Goal: Task Accomplishment & Management: Use online tool/utility

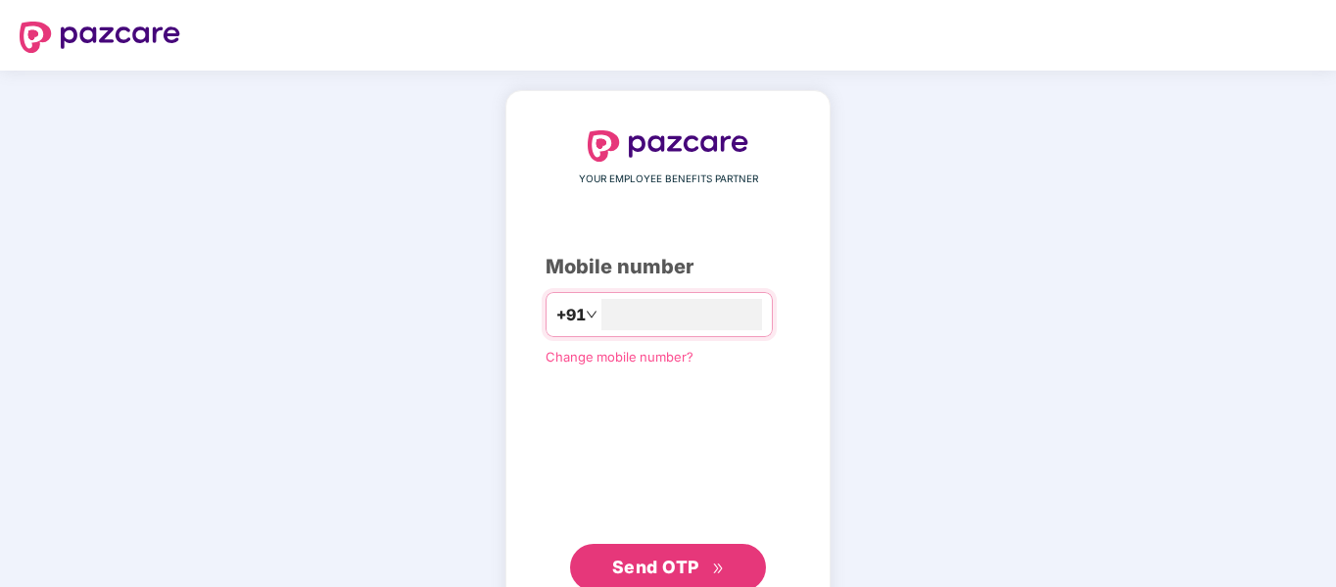
type input "**********"
click at [673, 573] on span "Send OTP" at bounding box center [655, 564] width 87 height 21
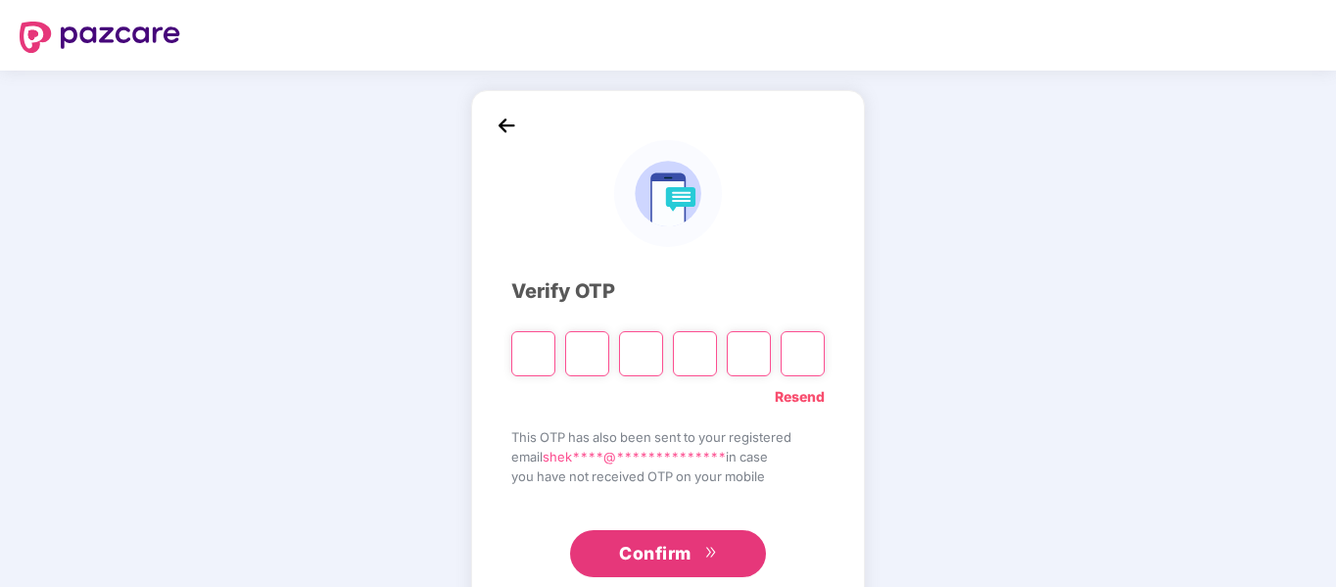
type input "*"
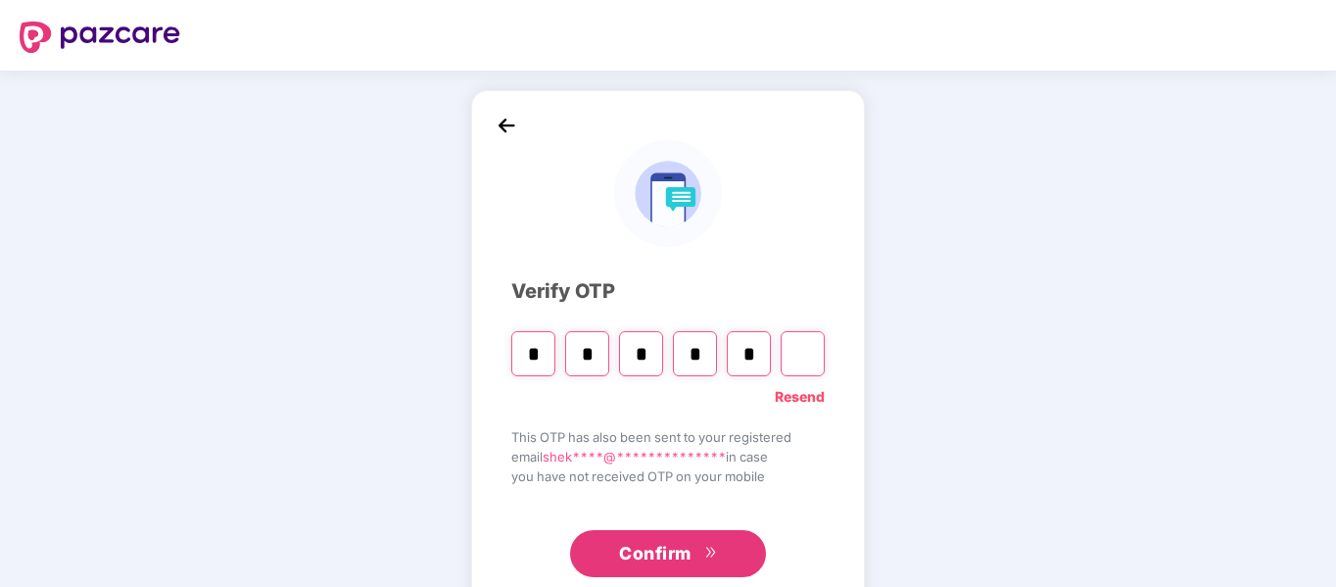
type input "*"
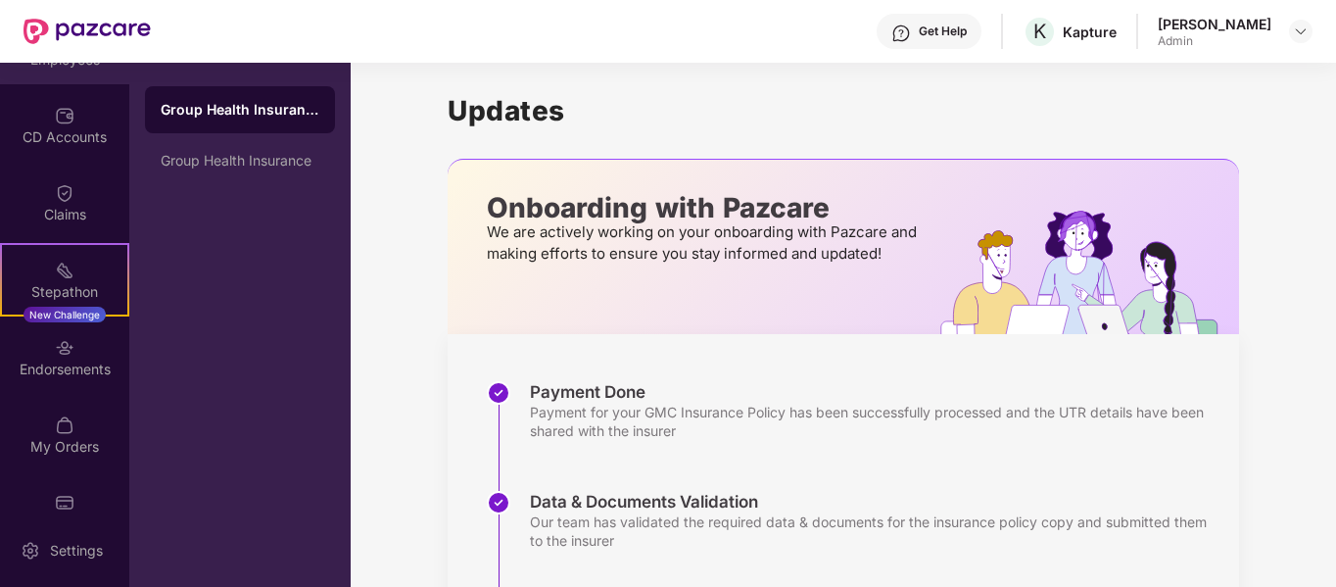
scroll to position [323, 0]
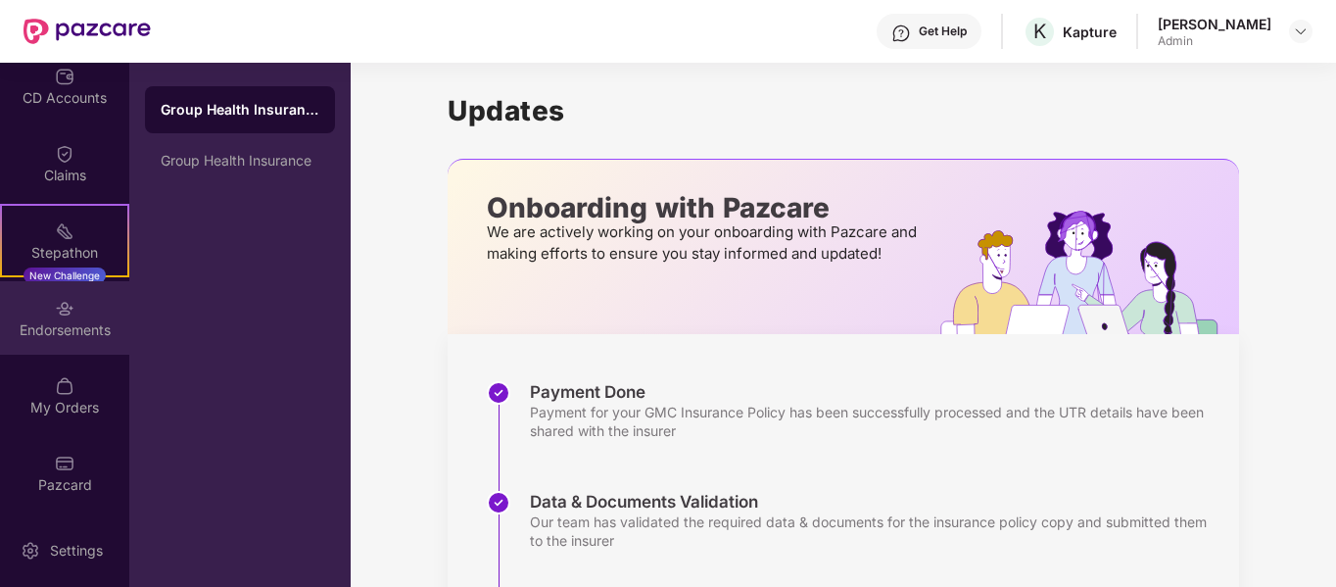
click at [60, 320] on div "Endorsements" at bounding box center [64, 330] width 129 height 20
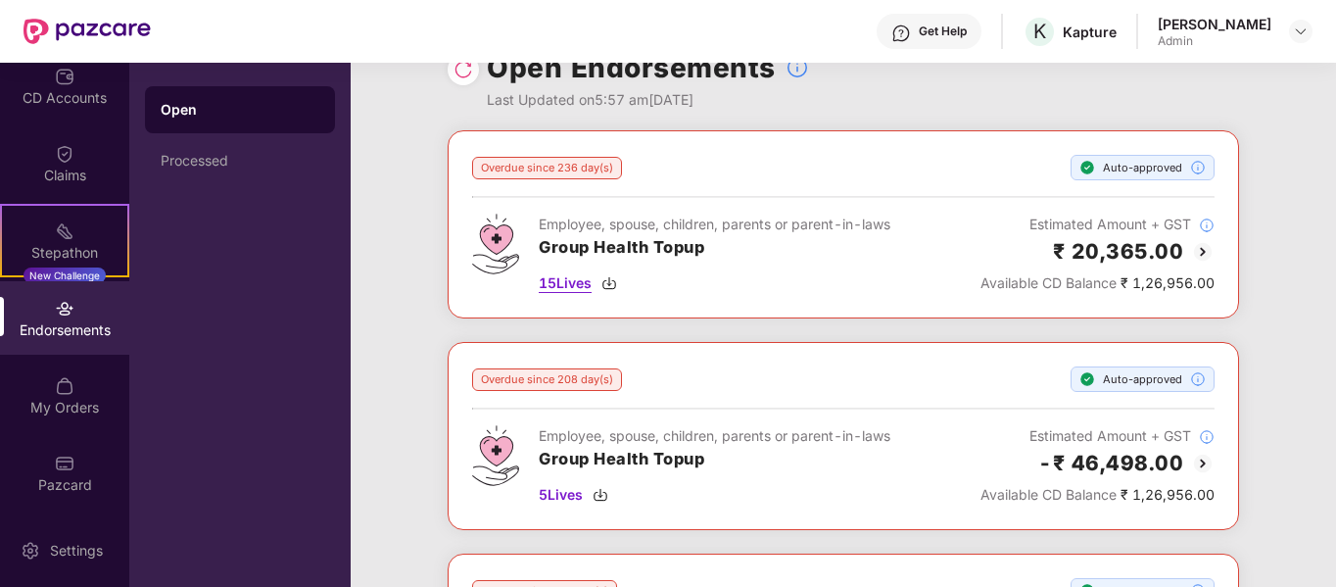
scroll to position [43, 0]
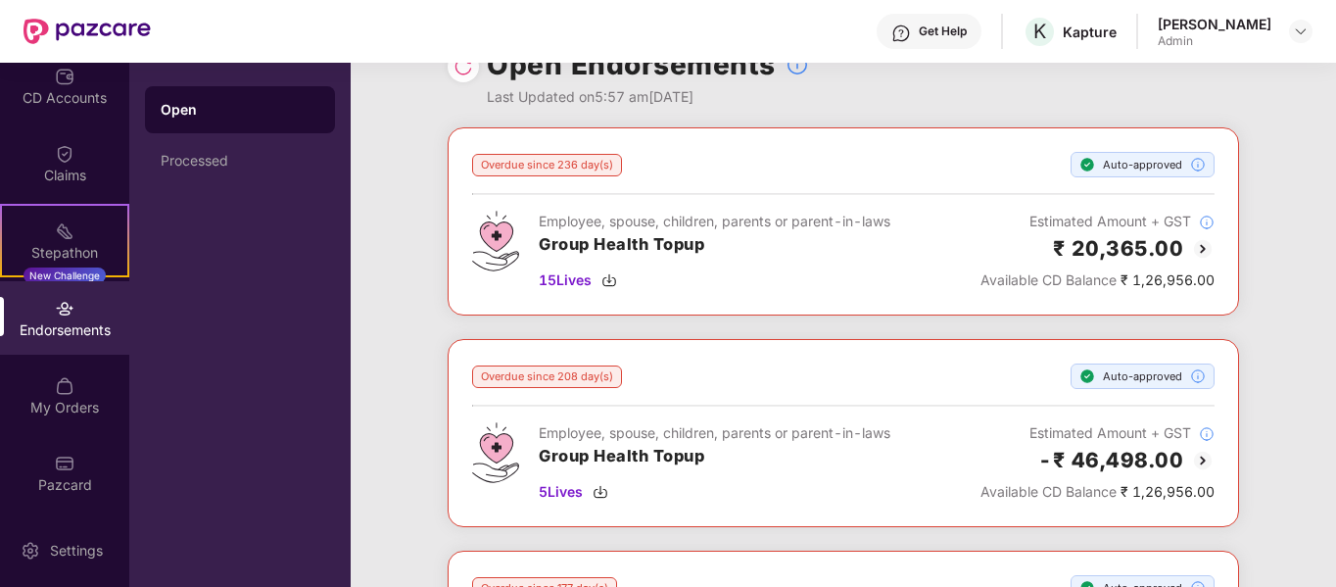
click at [1203, 242] on img at bounding box center [1203, 249] width 24 height 24
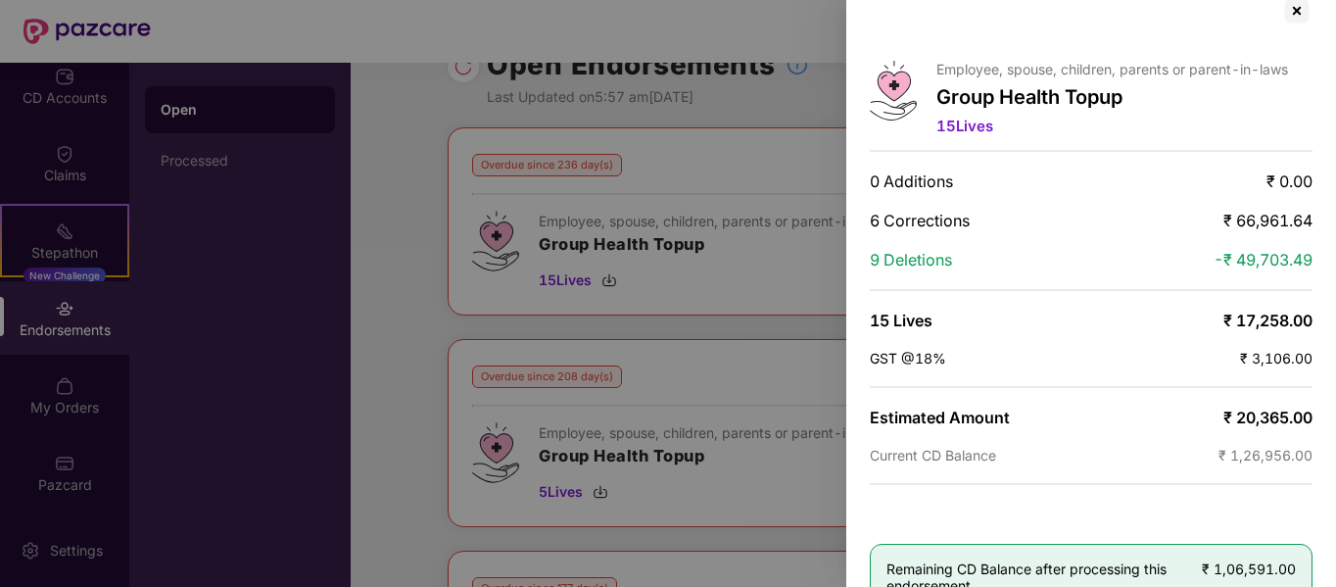
scroll to position [0, 0]
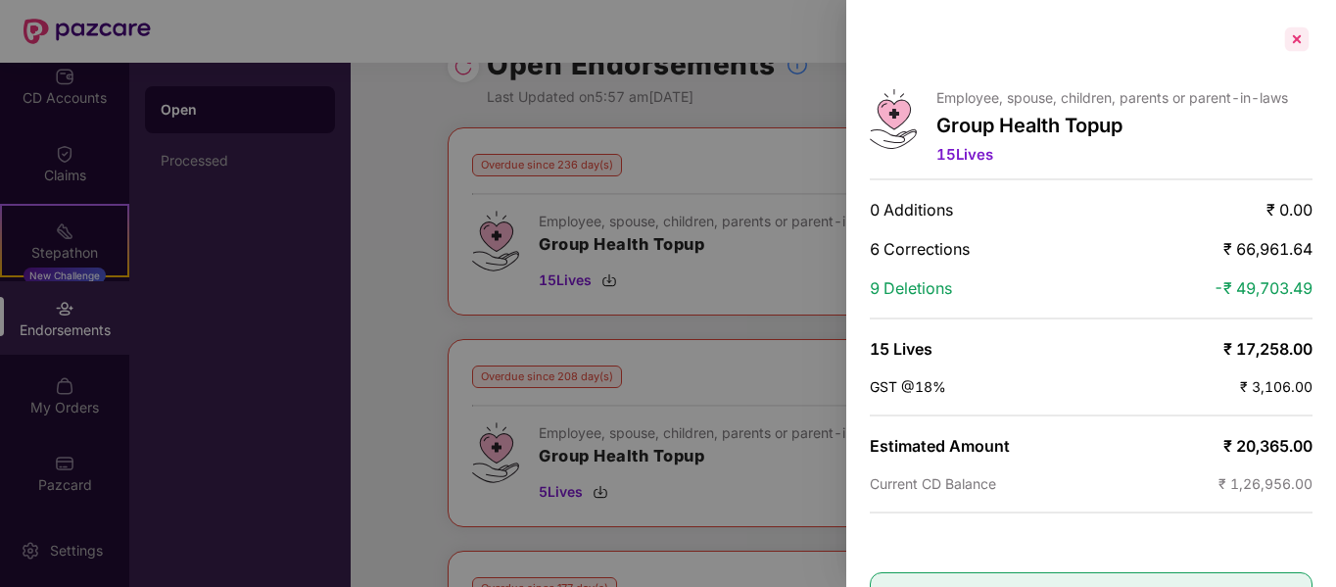
click at [1292, 39] on div at bounding box center [1296, 39] width 31 height 31
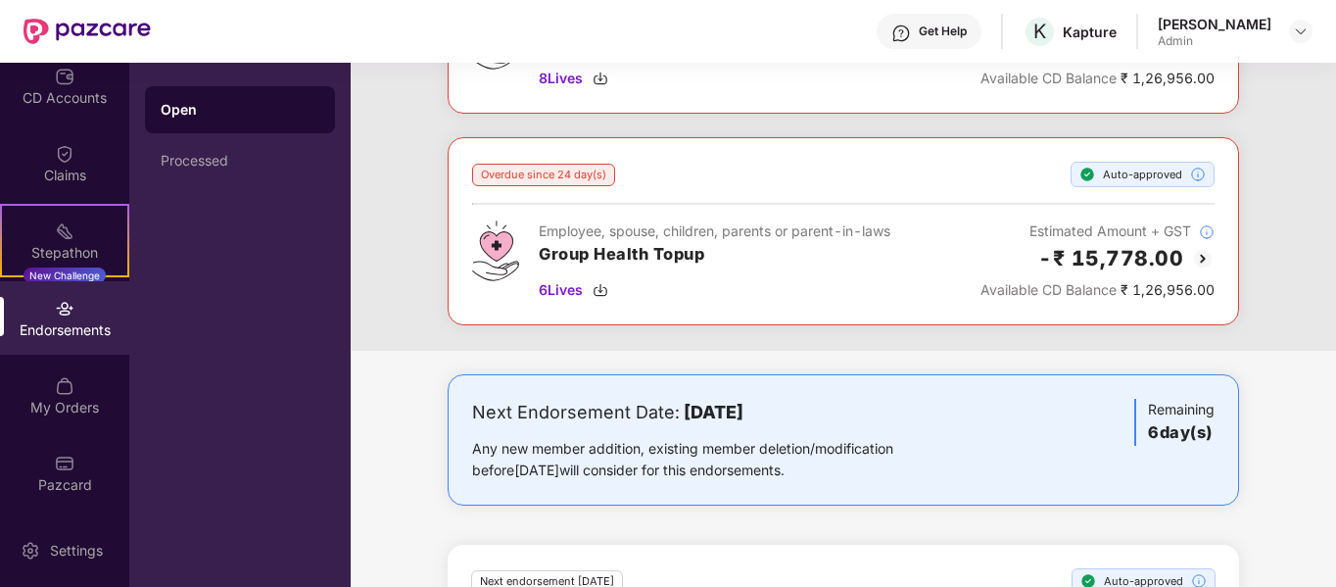
scroll to position [1515, 0]
click at [244, 173] on div "Processed" at bounding box center [240, 160] width 190 height 47
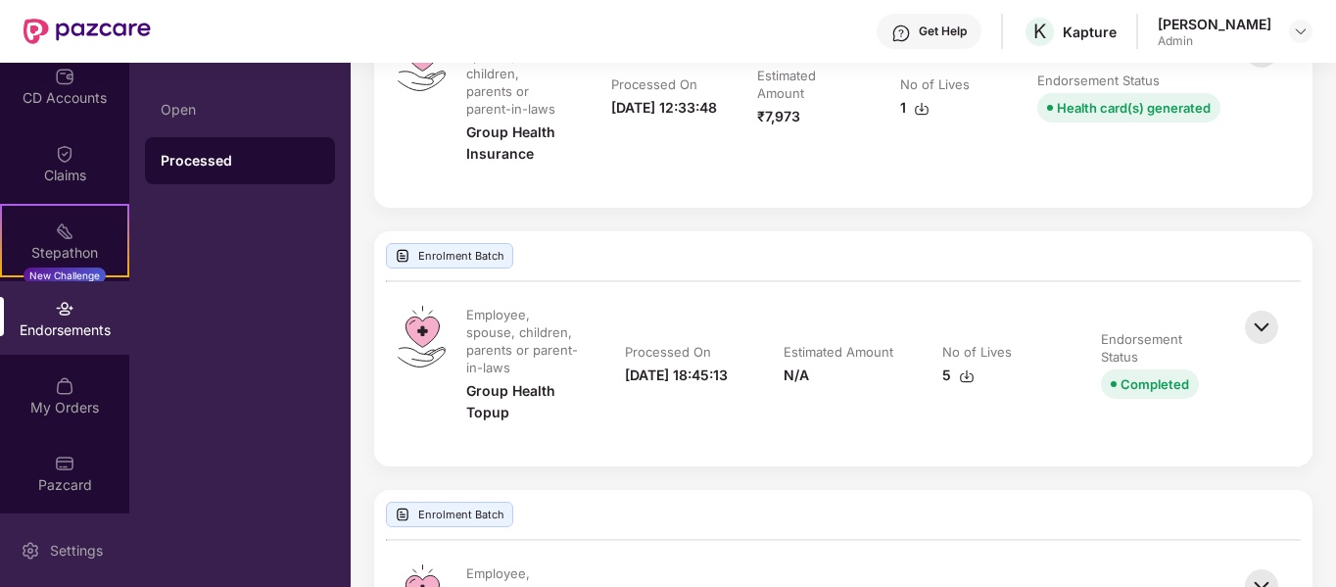
scroll to position [2511, 0]
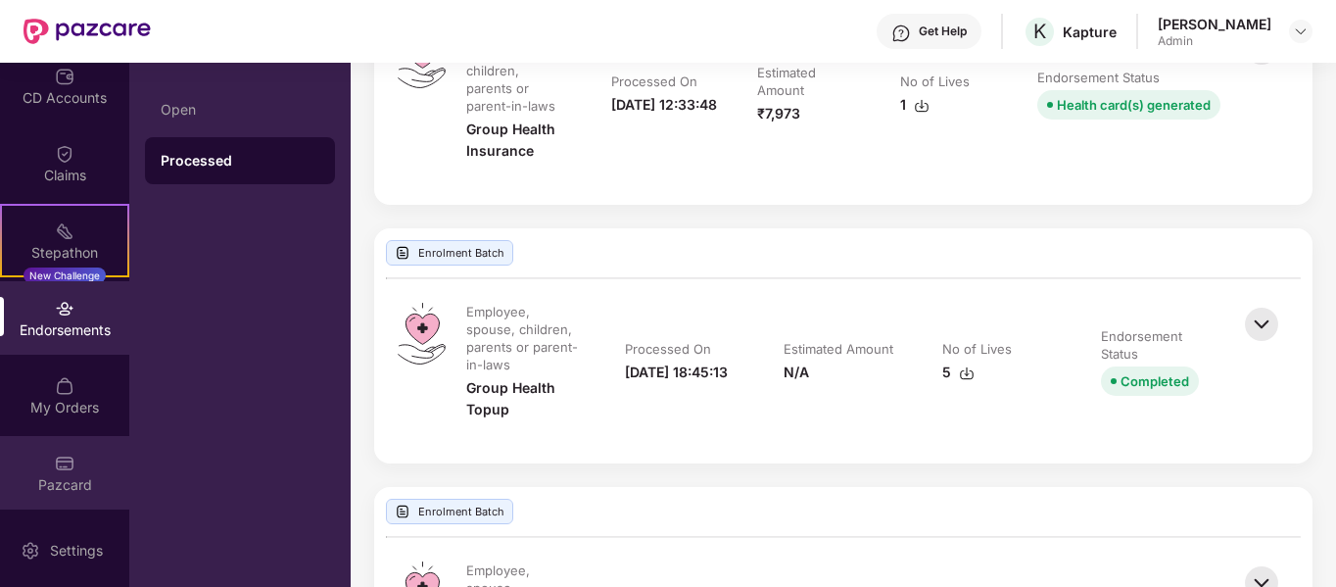
click at [72, 461] on div "Pazcard" at bounding box center [64, 472] width 129 height 73
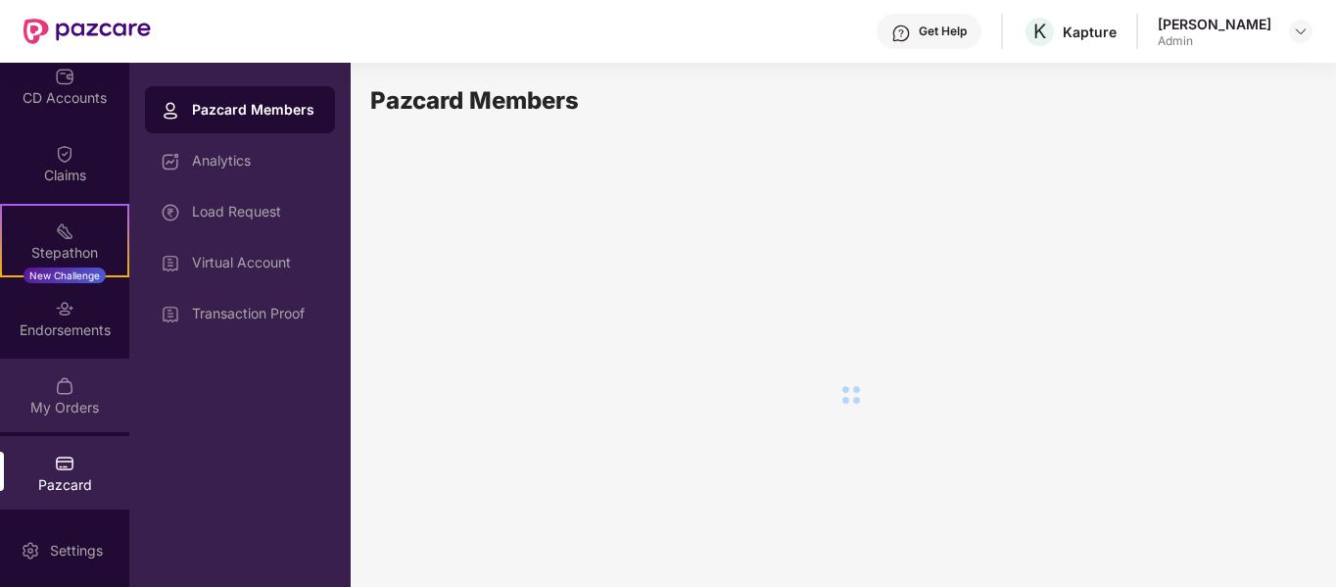
click at [78, 406] on div "My Orders" at bounding box center [64, 408] width 129 height 20
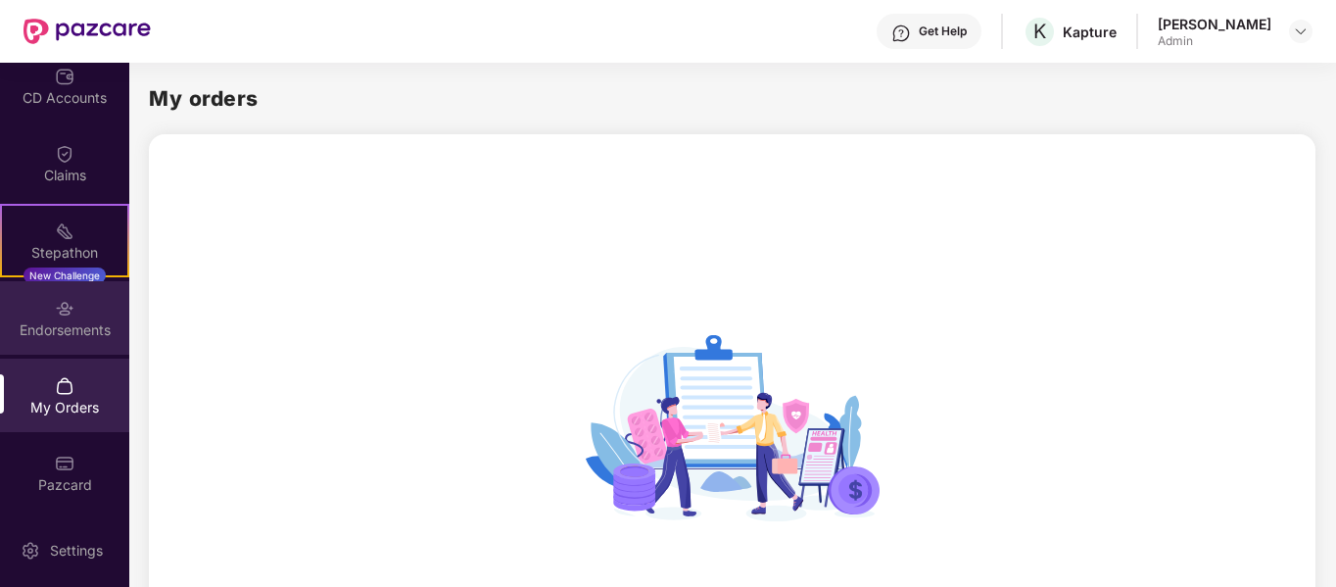
click at [64, 335] on div "Endorsements" at bounding box center [64, 330] width 129 height 20
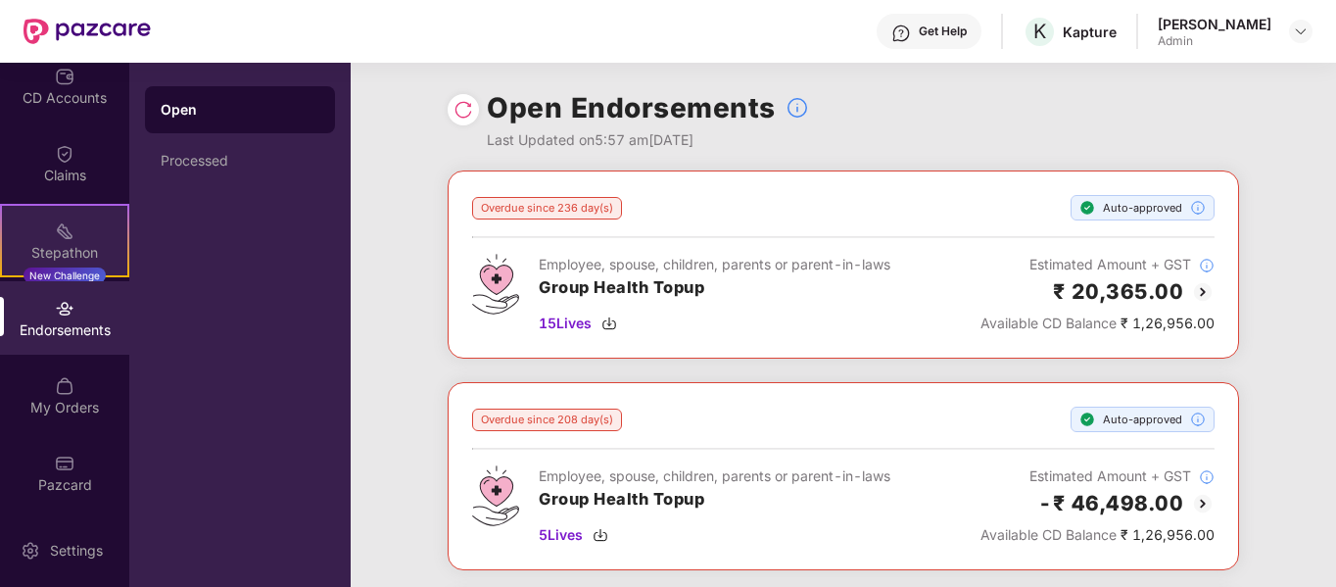
click at [69, 238] on img at bounding box center [65, 231] width 20 height 20
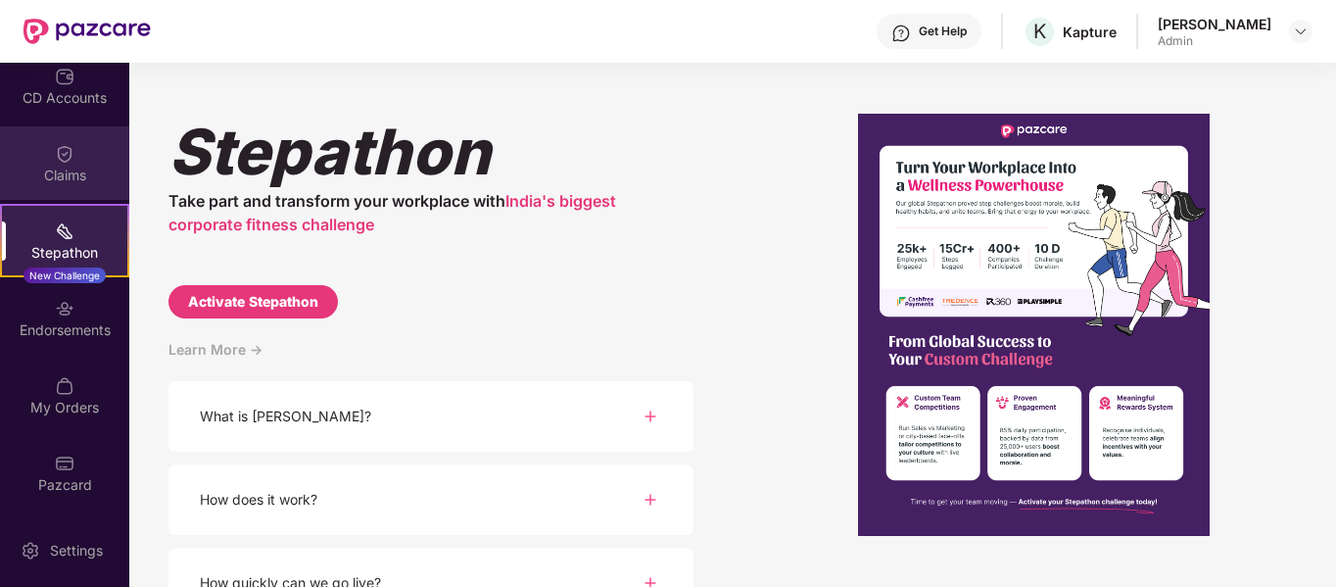
click at [37, 179] on div "Claims" at bounding box center [64, 176] width 129 height 20
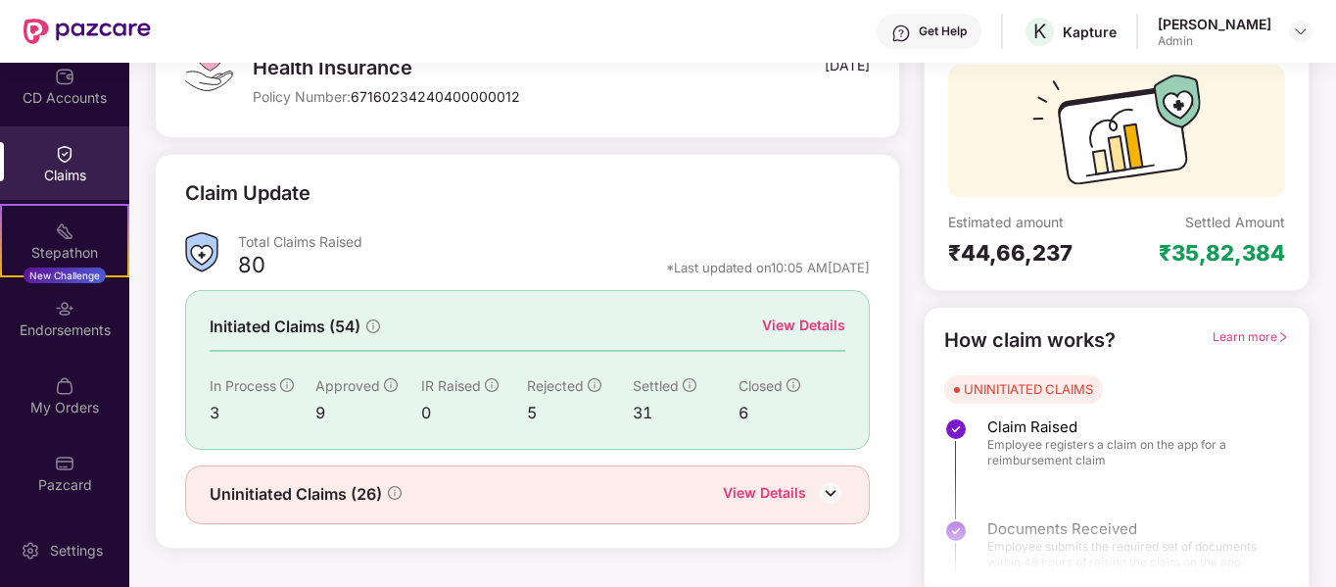
scroll to position [180, 0]
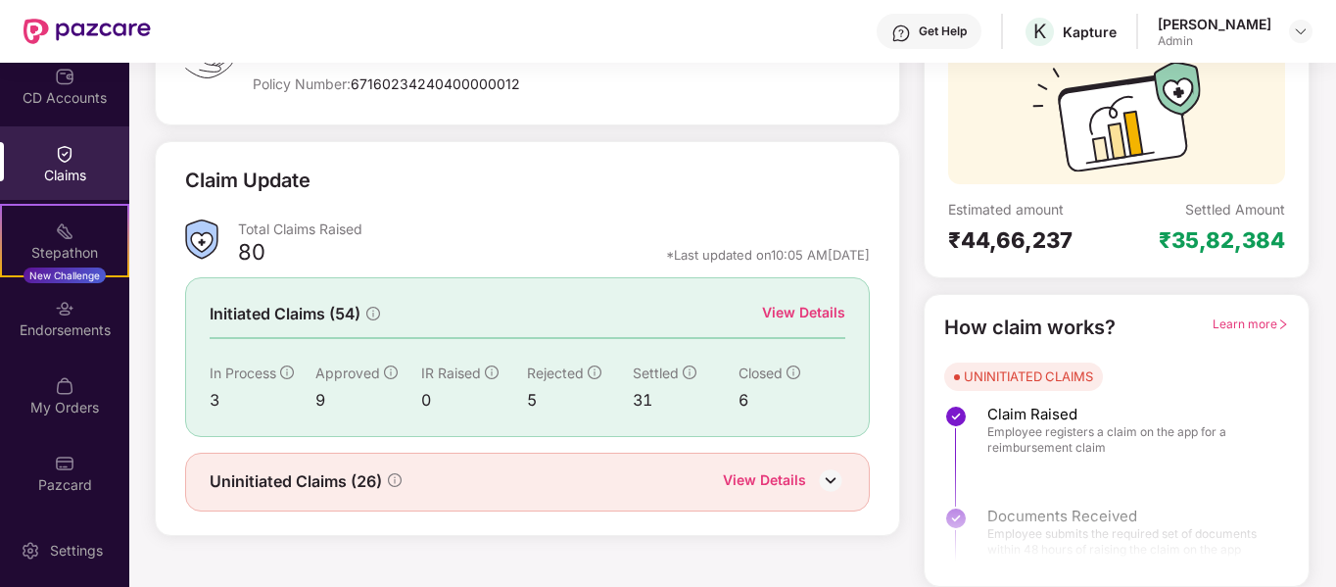
click at [759, 486] on div "View Details" at bounding box center [764, 481] width 83 height 25
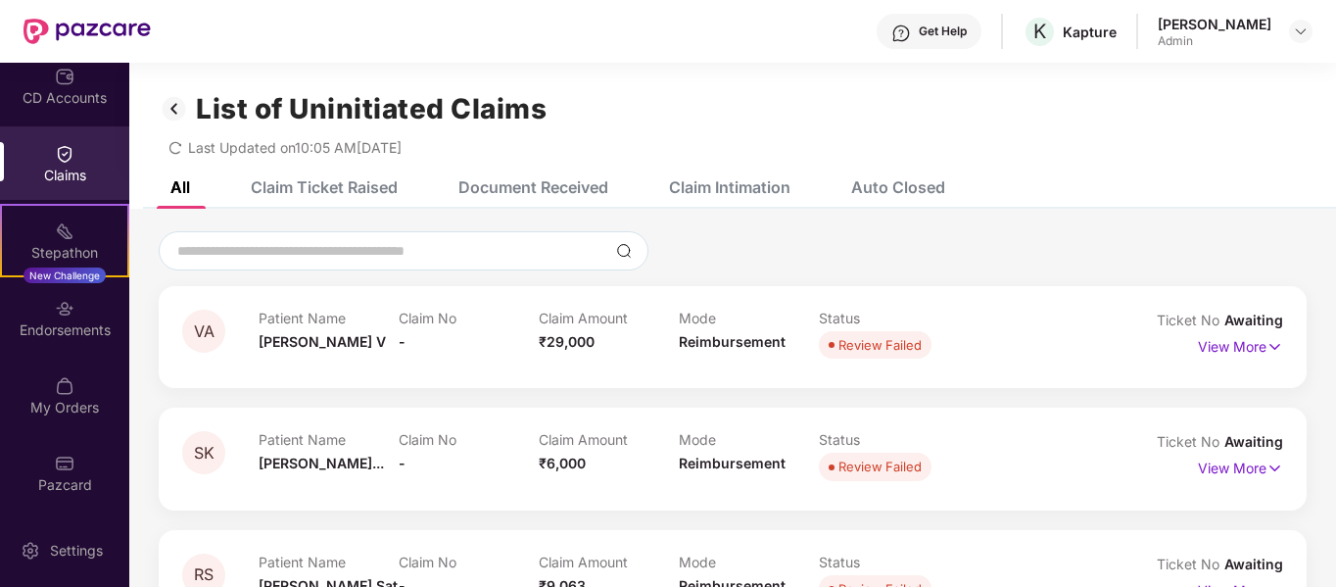
click at [737, 183] on div "Claim Intimation" at bounding box center [729, 187] width 121 height 20
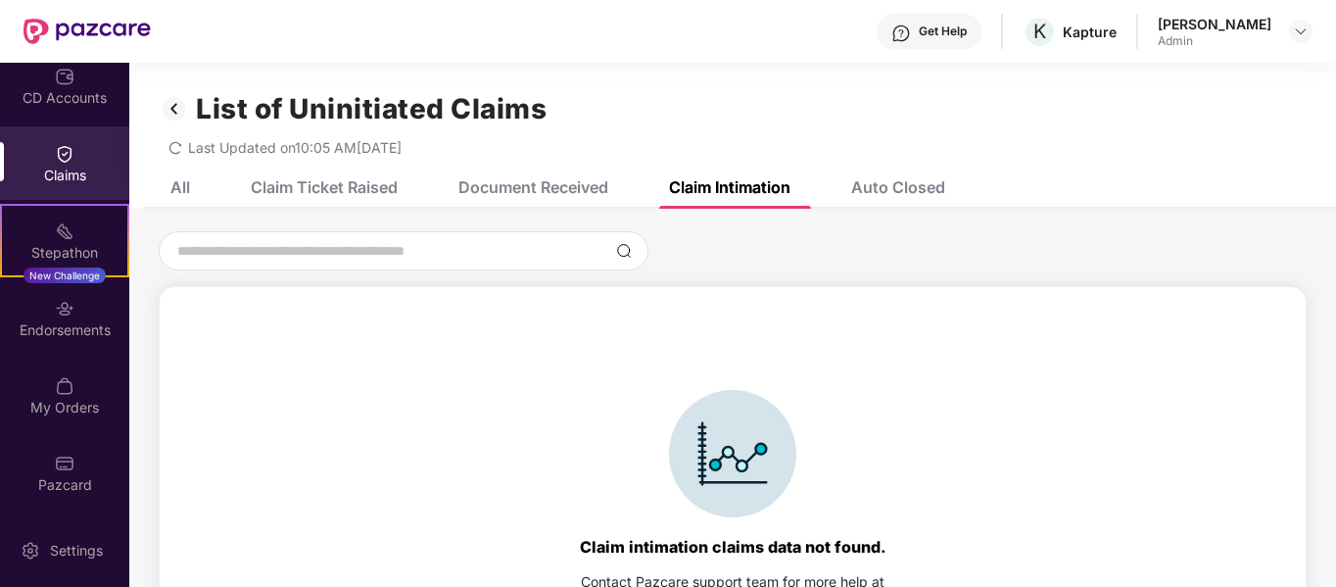
click at [585, 193] on div "Document Received" at bounding box center [533, 187] width 150 height 20
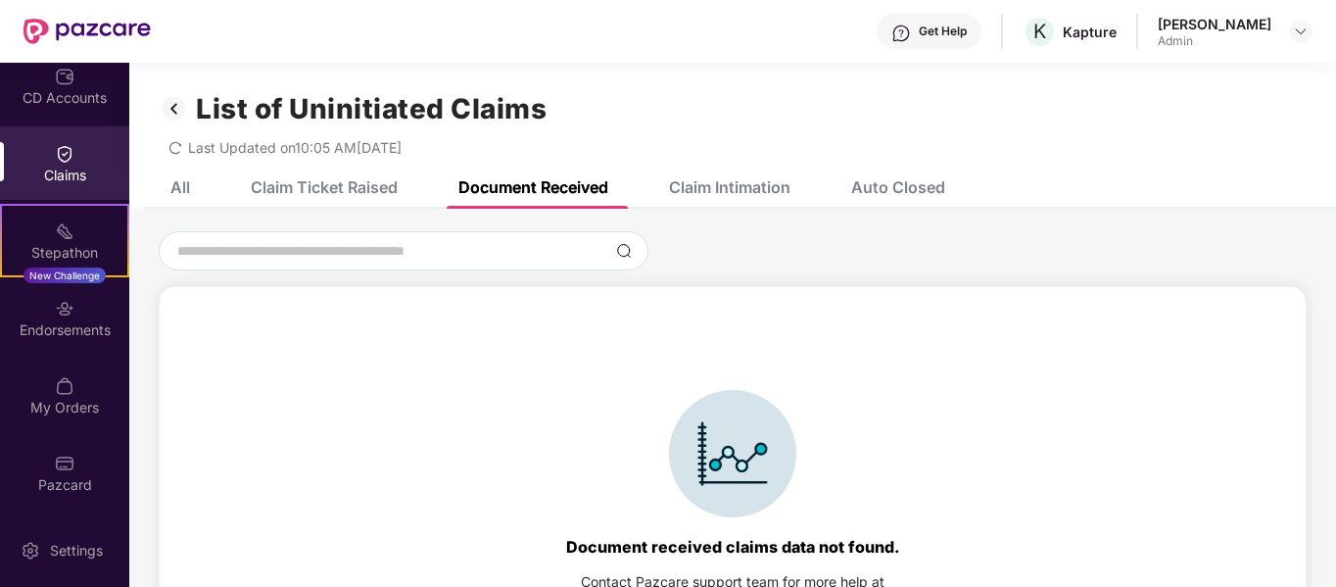
click at [921, 180] on div "Auto Closed" at bounding box center [898, 187] width 94 height 20
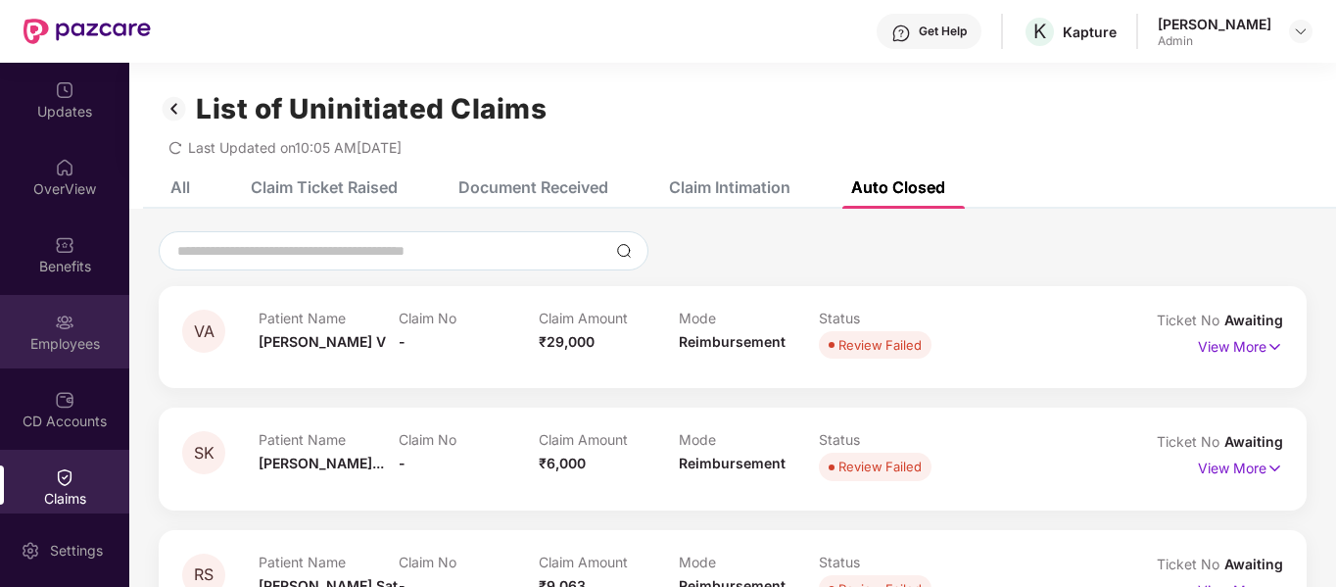
click at [63, 323] on img at bounding box center [65, 322] width 20 height 20
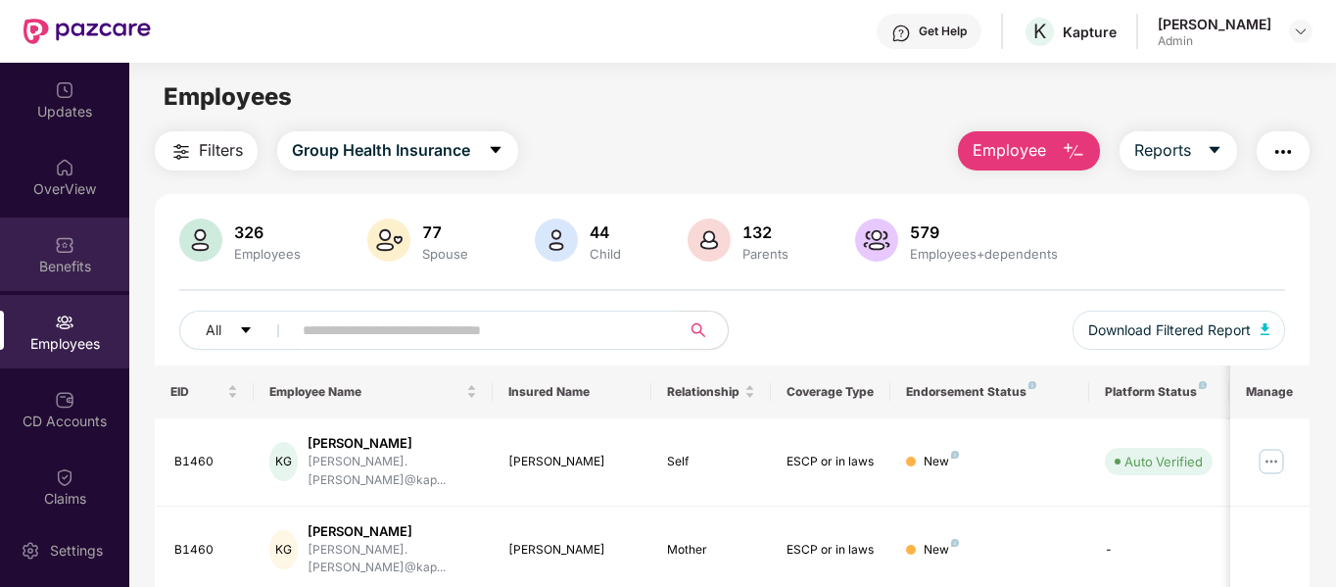
click at [65, 253] on img at bounding box center [65, 245] width 20 height 20
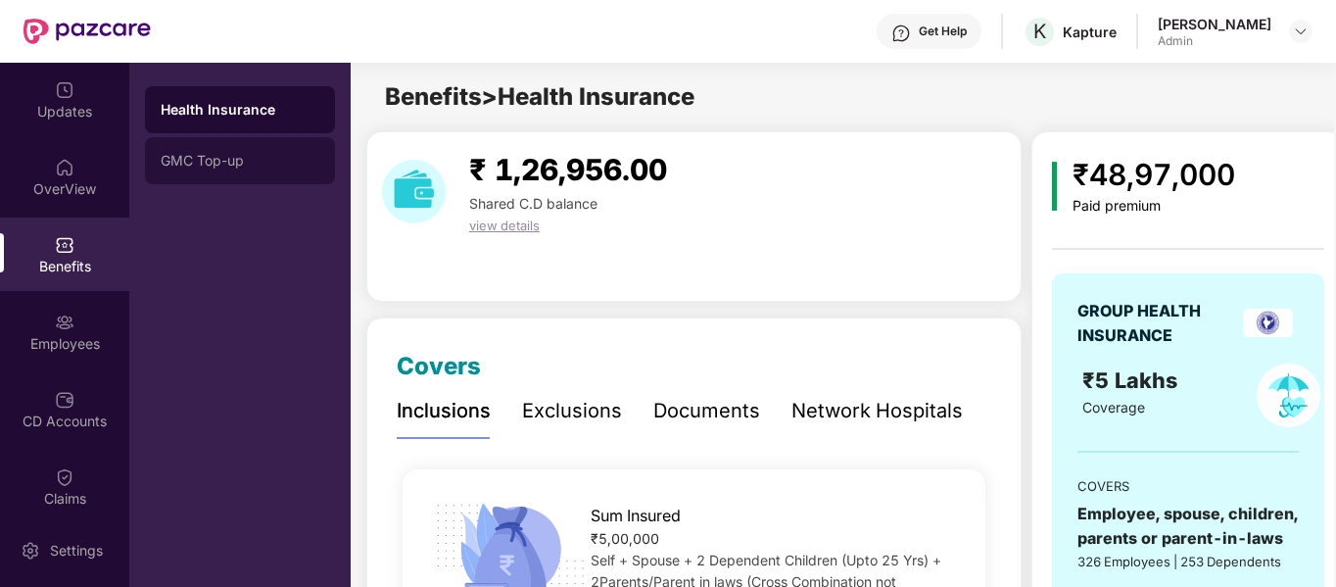
click at [217, 164] on div "GMC Top-up" at bounding box center [240, 161] width 159 height 16
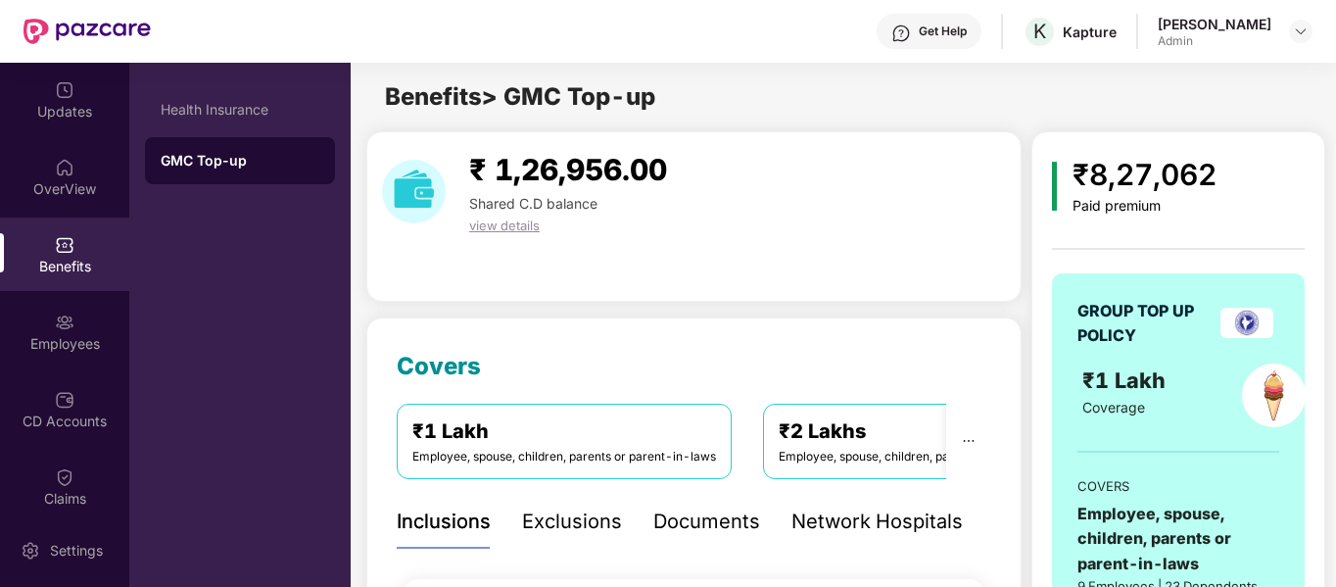
click at [1119, 195] on div "₹8,27,062" at bounding box center [1145, 175] width 144 height 46
click at [1109, 182] on div "₹8,27,062" at bounding box center [1145, 175] width 144 height 46
click at [529, 227] on span "view details" at bounding box center [504, 225] width 71 height 16
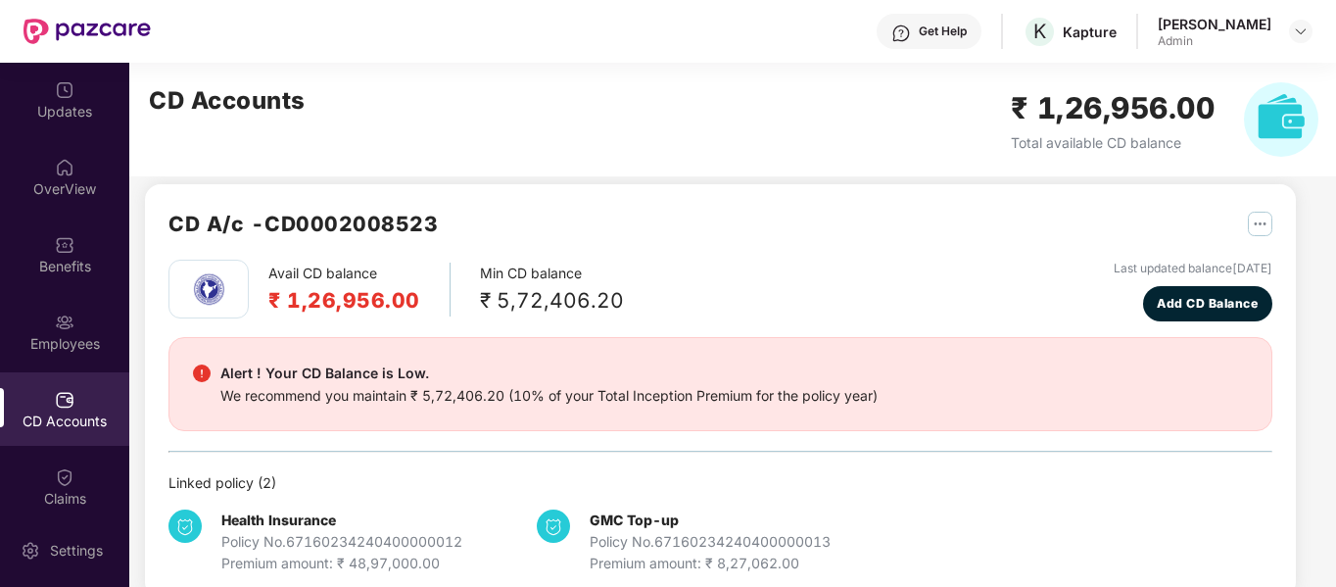
scroll to position [50, 0]
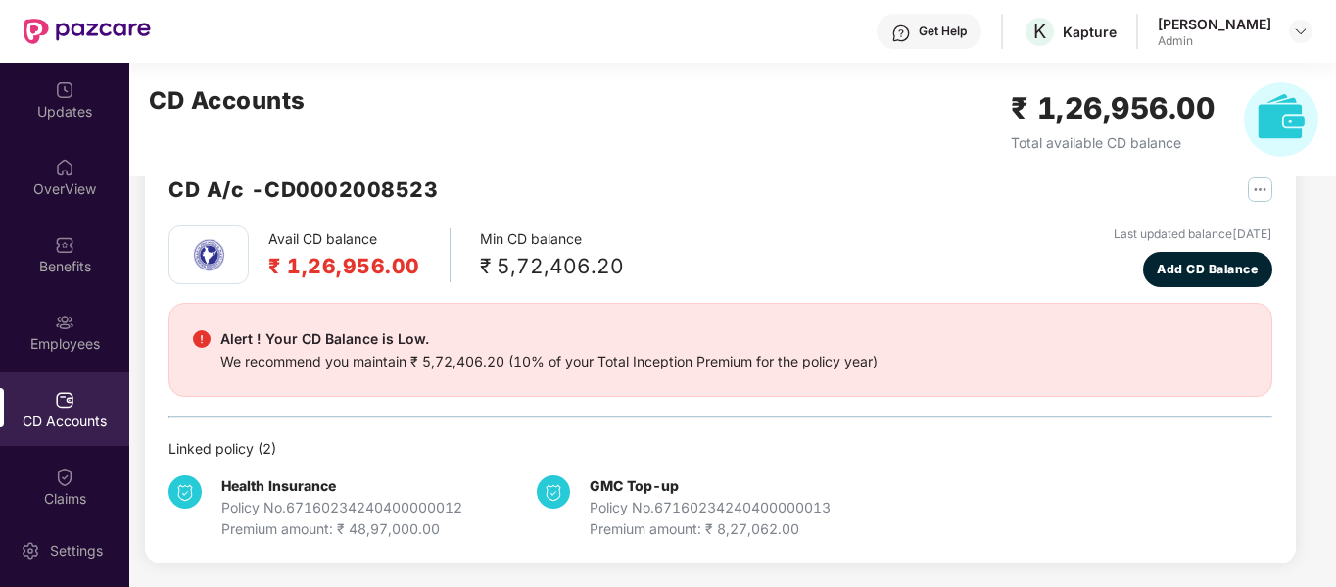
click at [624, 498] on div "Policy No. 67160234240400000013" at bounding box center [710, 508] width 241 height 22
click at [544, 491] on img at bounding box center [553, 491] width 33 height 33
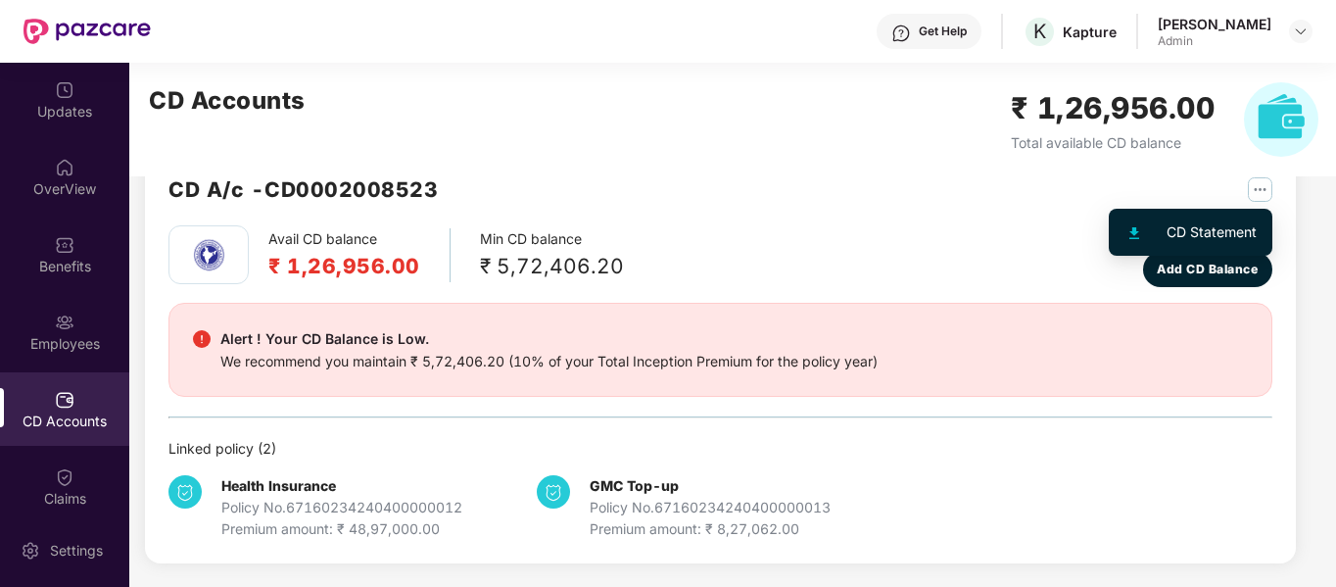
click at [1252, 190] on img "button" at bounding box center [1260, 189] width 24 height 24
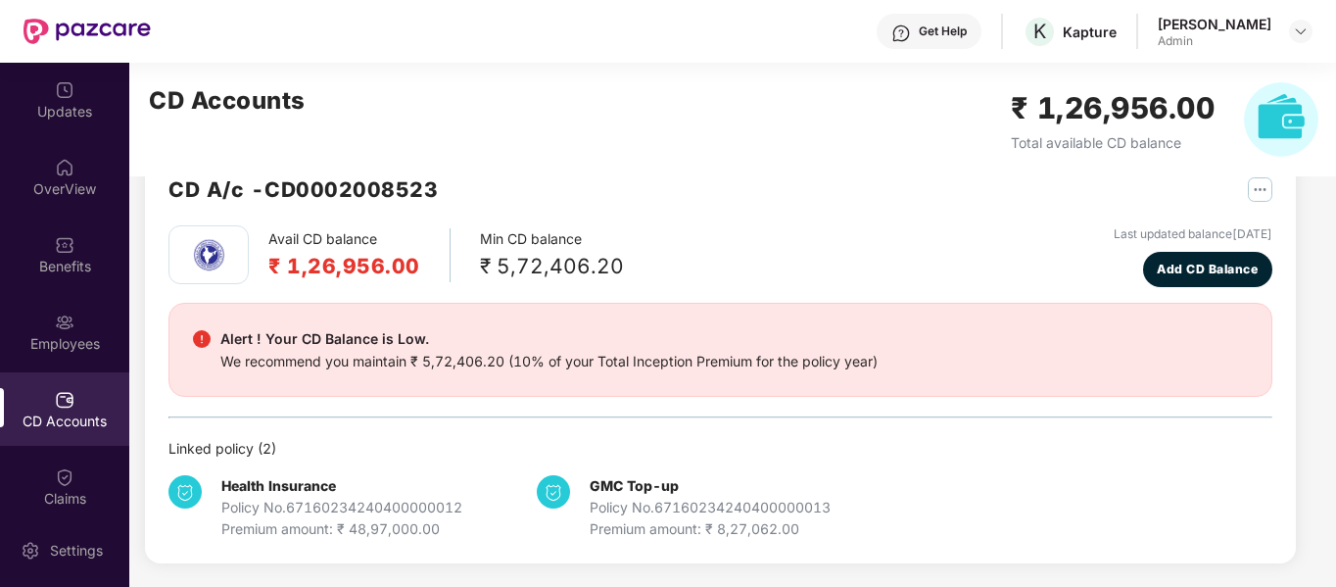
click at [979, 212] on div "CD A/c - CD0002008523" at bounding box center [720, 199] width 1104 height 52
click at [675, 507] on div "Policy No. 67160234240400000013" at bounding box center [710, 508] width 241 height 22
click at [1103, 115] on h2 "₹ 1,26,956.00" at bounding box center [1113, 108] width 205 height 46
click at [1254, 190] on img "button" at bounding box center [1260, 189] width 24 height 24
click at [1004, 280] on div "Avail CD balance ₹ 1,26,956.00 Min CD balance ₹ 5,72,406.20 Last updated balanc…" at bounding box center [720, 256] width 1104 height 62
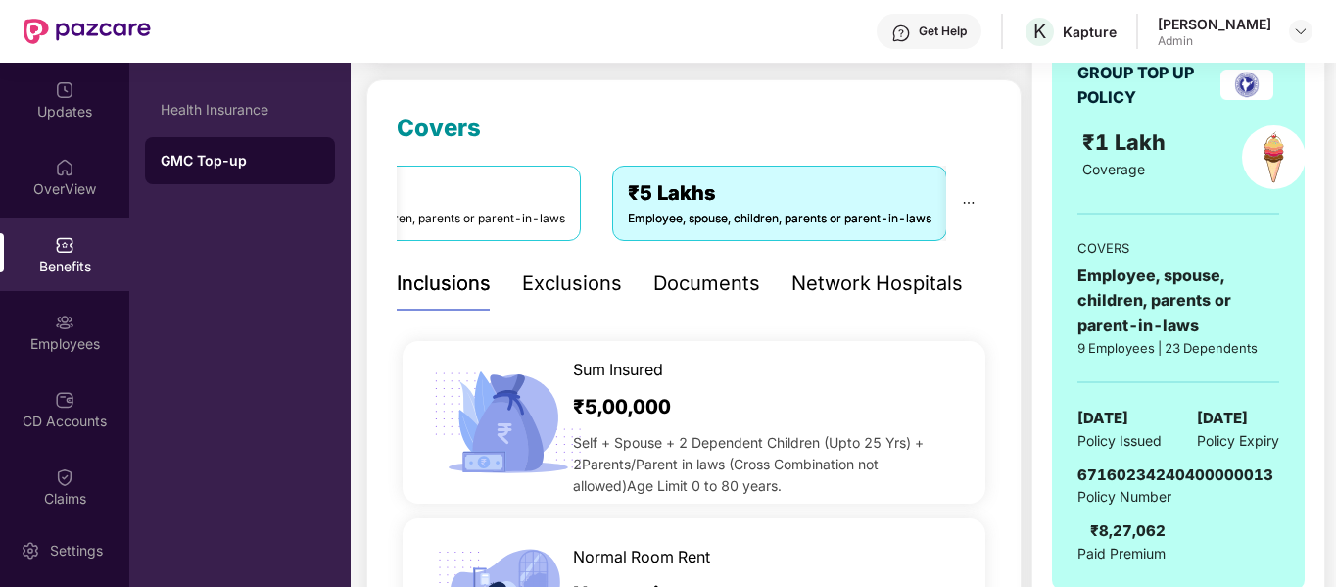
scroll to position [242, 0]
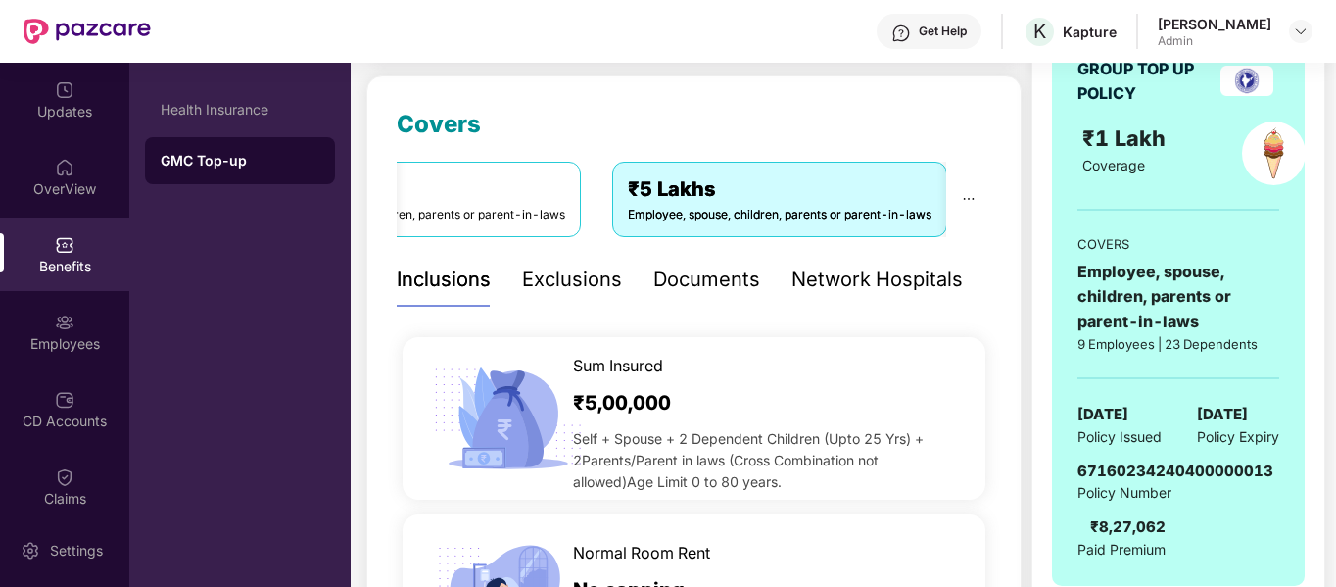
click at [703, 286] on div "Documents" at bounding box center [706, 279] width 107 height 30
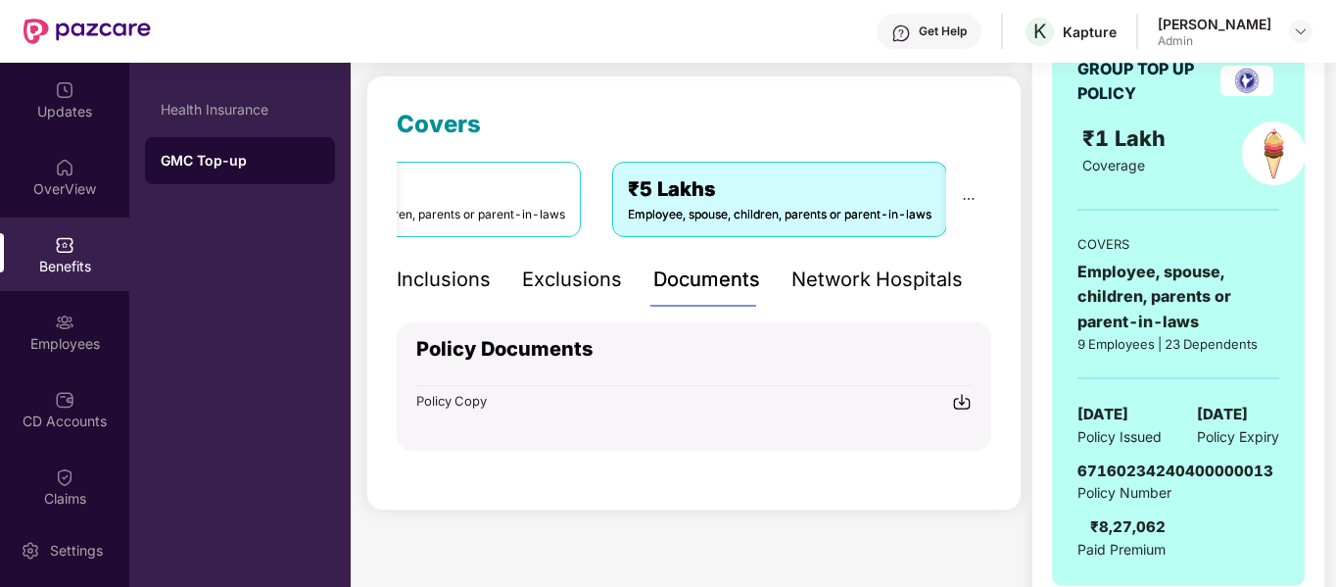
click at [965, 399] on img at bounding box center [962, 402] width 20 height 20
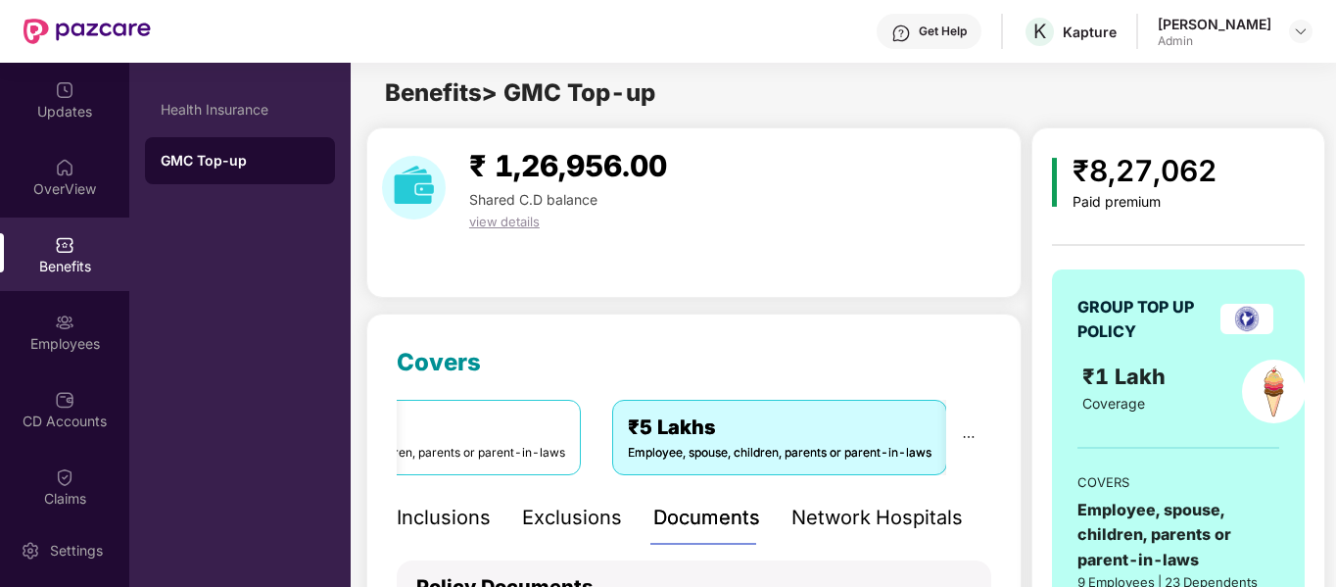
scroll to position [0, 0]
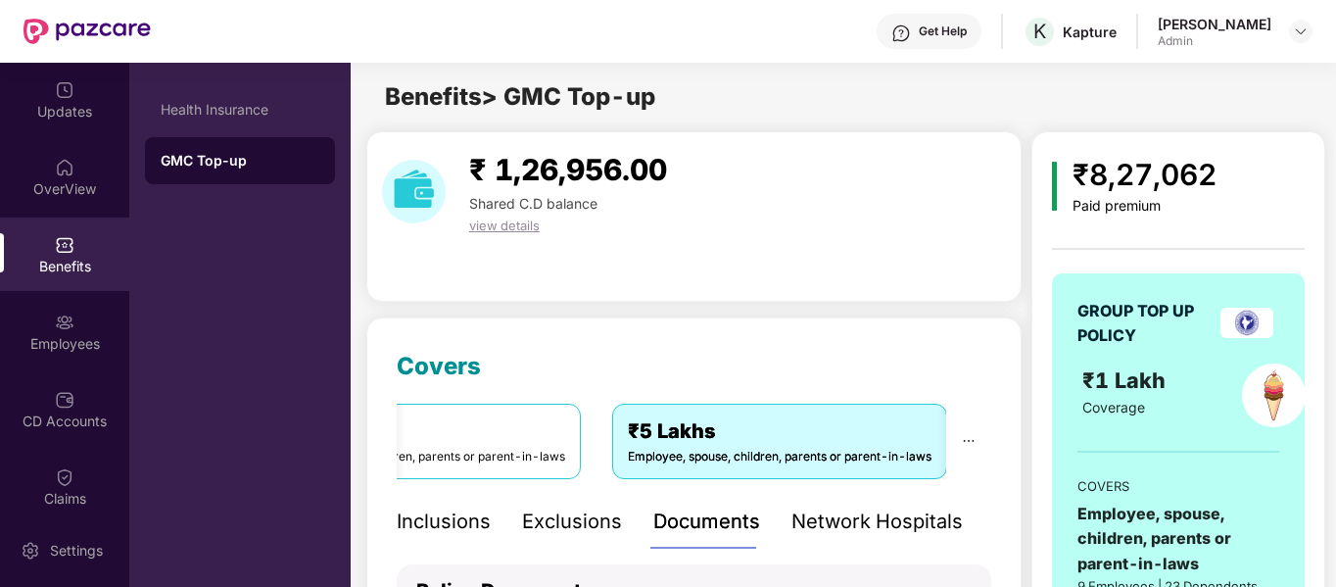
click at [67, 242] on img at bounding box center [65, 245] width 20 height 20
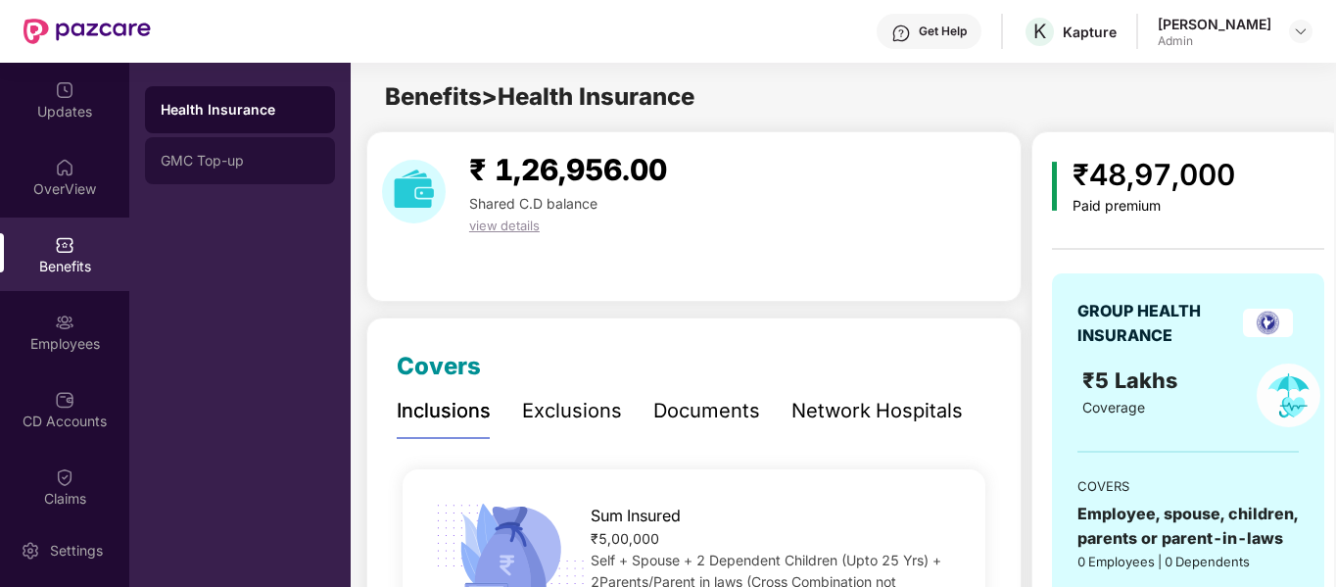
click at [241, 154] on div "GMC Top-up" at bounding box center [240, 161] width 159 height 16
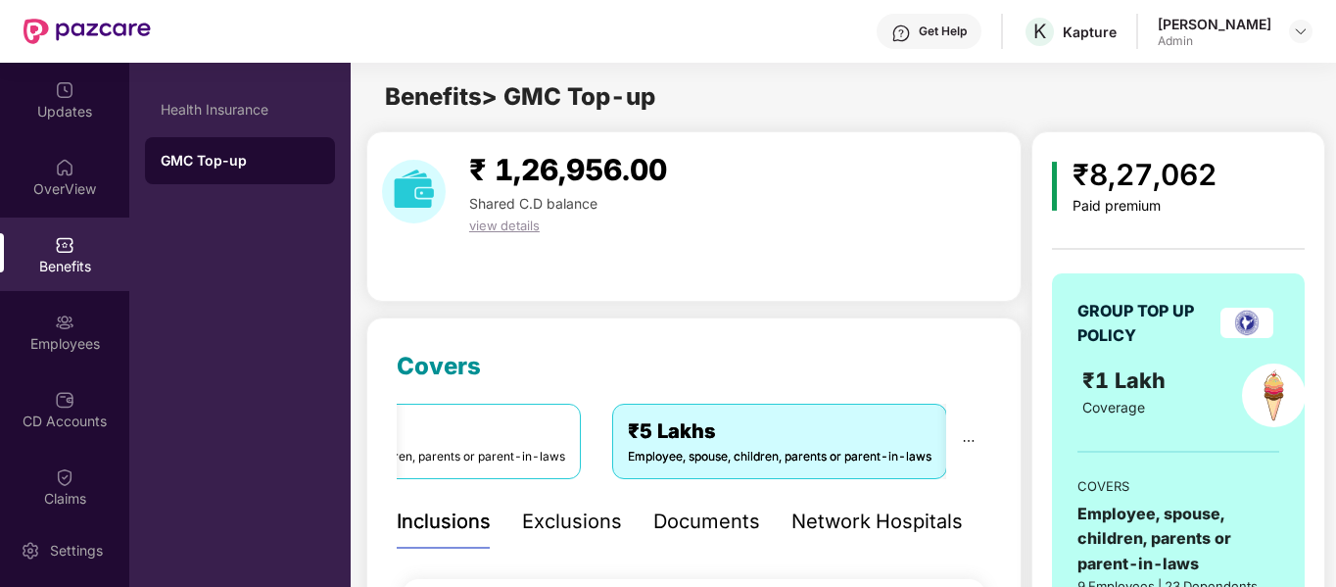
click at [516, 224] on span "view details" at bounding box center [504, 225] width 71 height 16
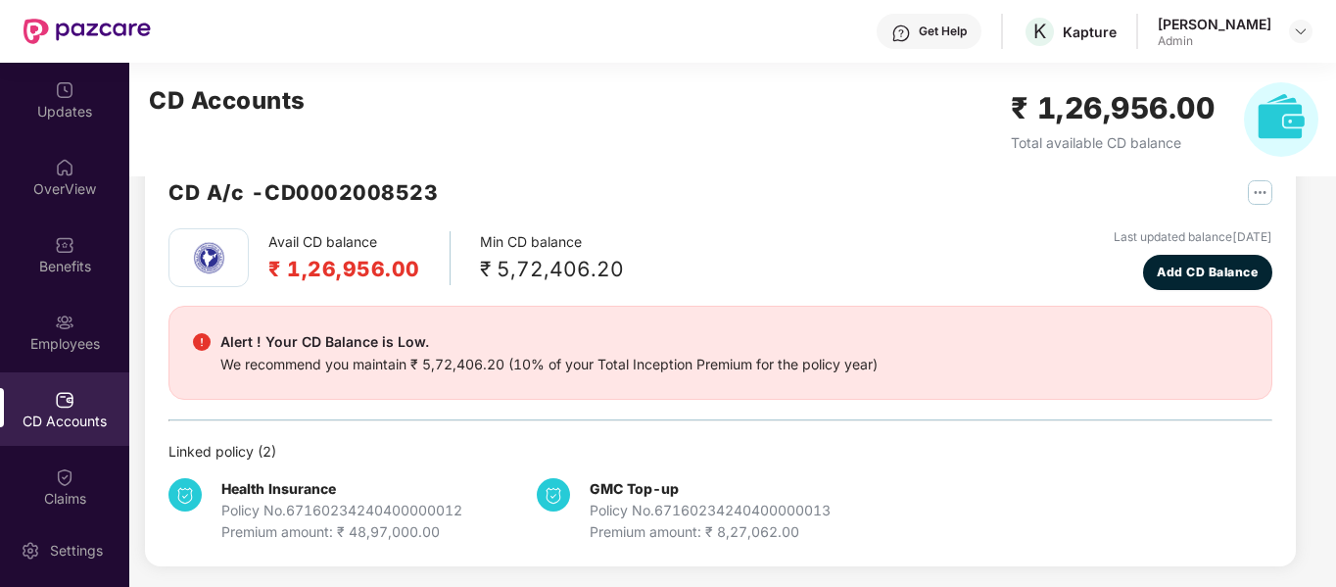
scroll to position [50, 0]
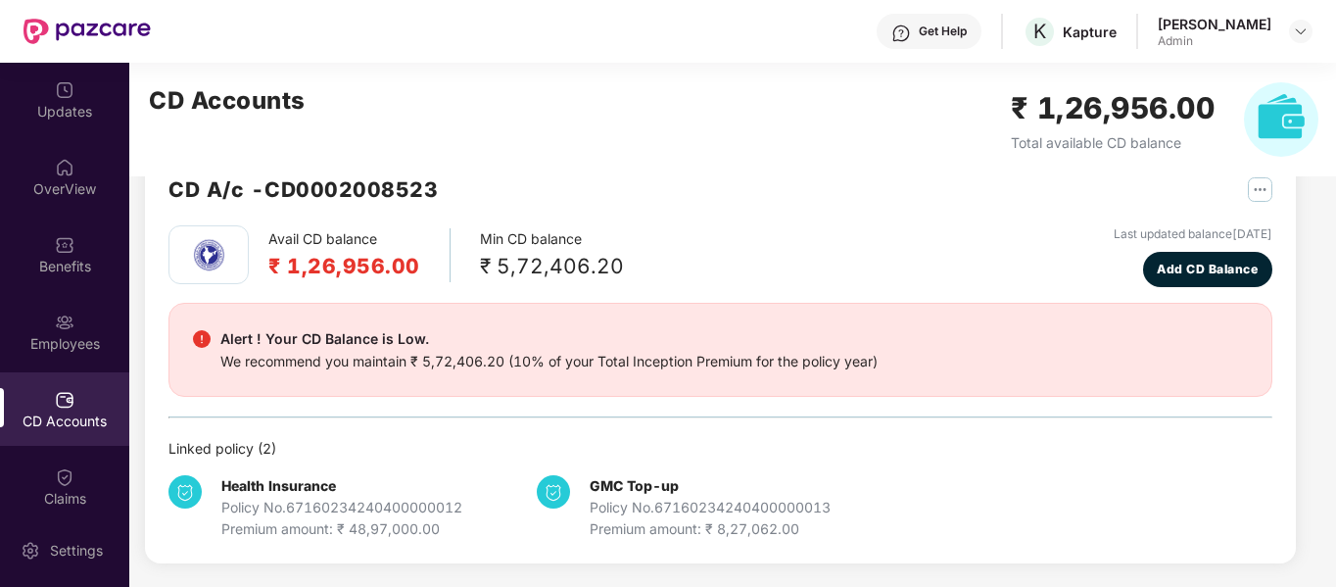
click at [610, 496] on div "GMC Top-up Policy No. 67160234240400000013 Premium amount: ₹ 8,27,062.00" at bounding box center [710, 507] width 241 height 65
click at [675, 524] on div "Premium amount: ₹ 8,27,062.00" at bounding box center [710, 529] width 241 height 22
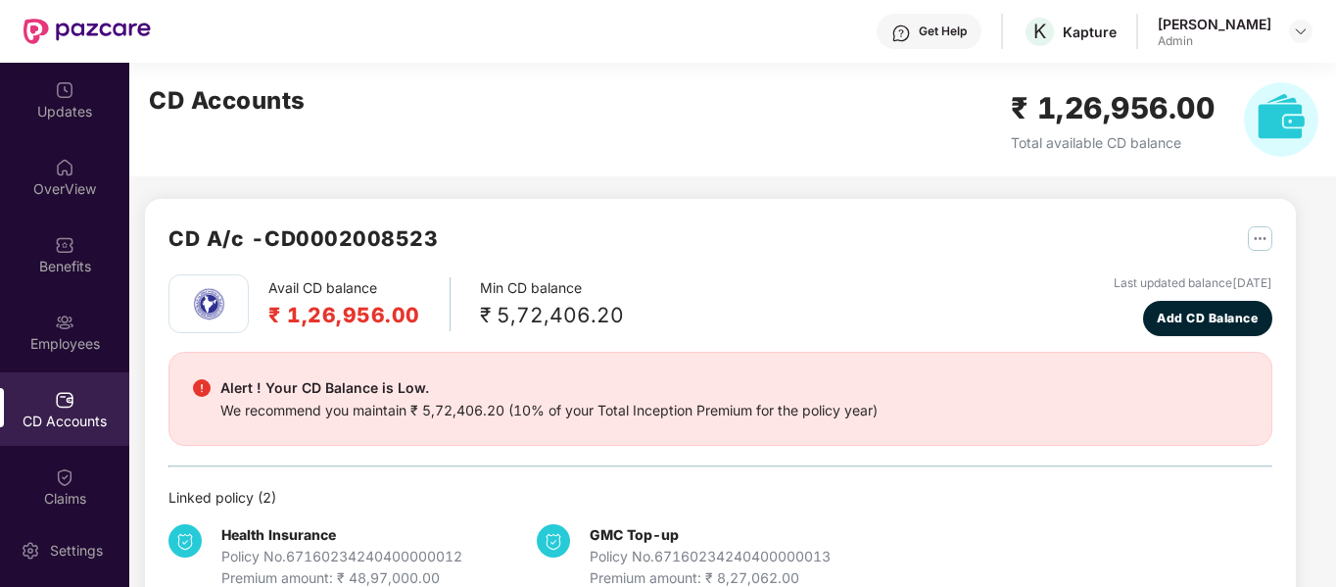
scroll to position [0, 0]
click at [1248, 240] on img "button" at bounding box center [1260, 239] width 24 height 24
click at [1080, 230] on div "CD A/c - CD0002008523" at bounding box center [720, 249] width 1104 height 52
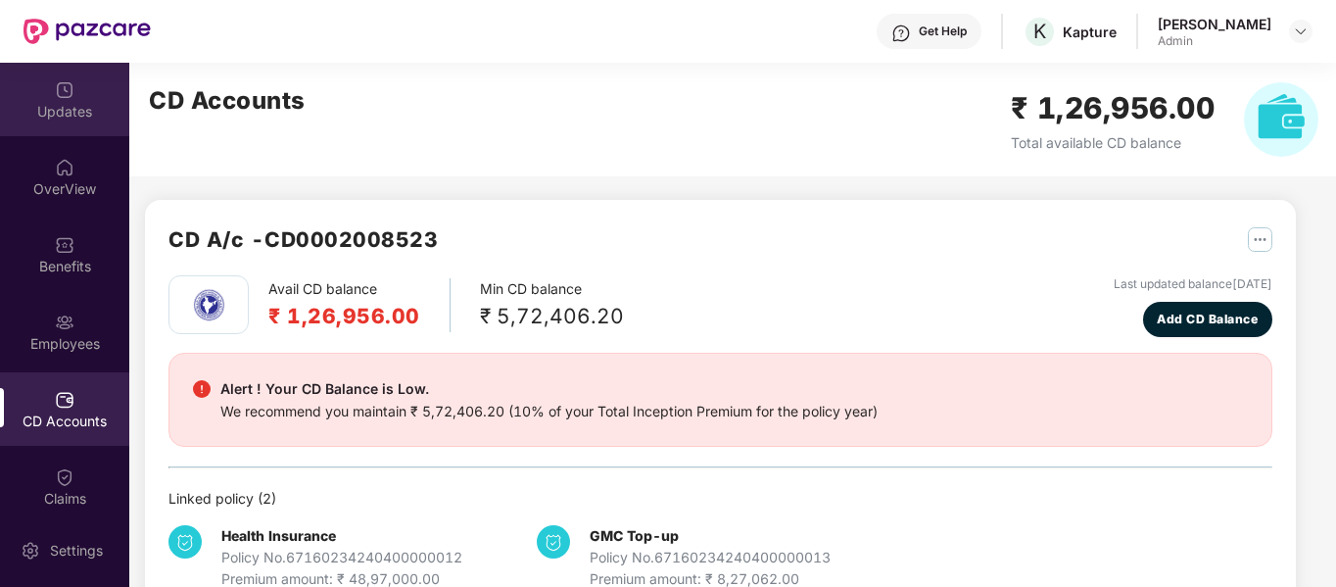
click at [60, 104] on div "Updates" at bounding box center [64, 112] width 129 height 20
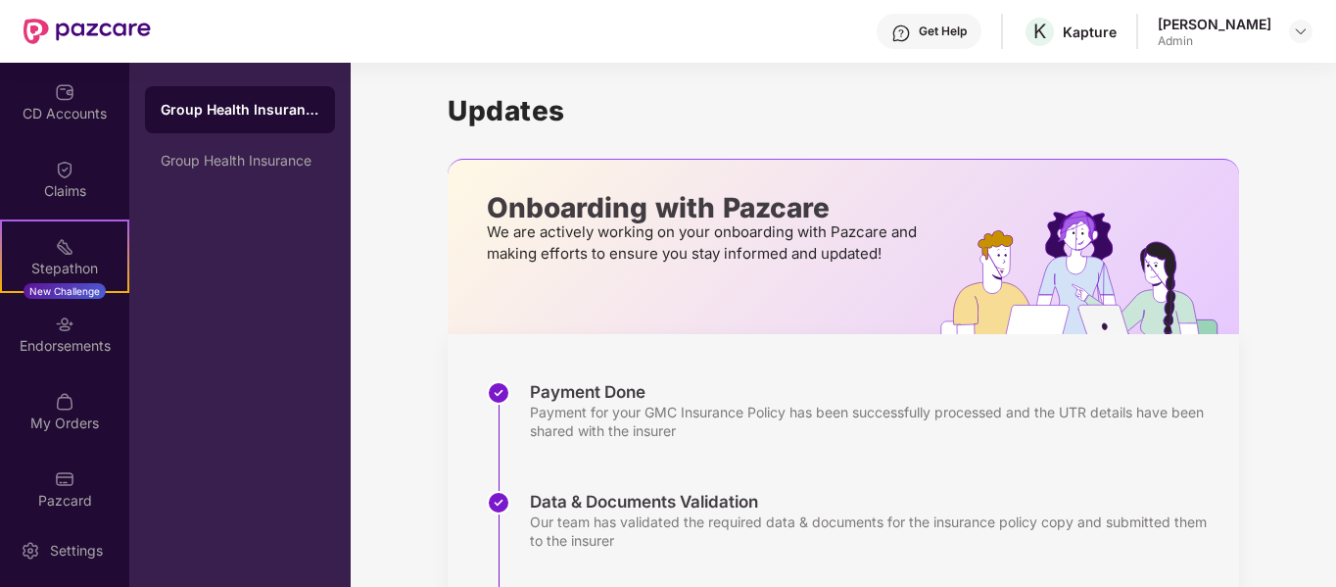
scroll to position [323, 0]
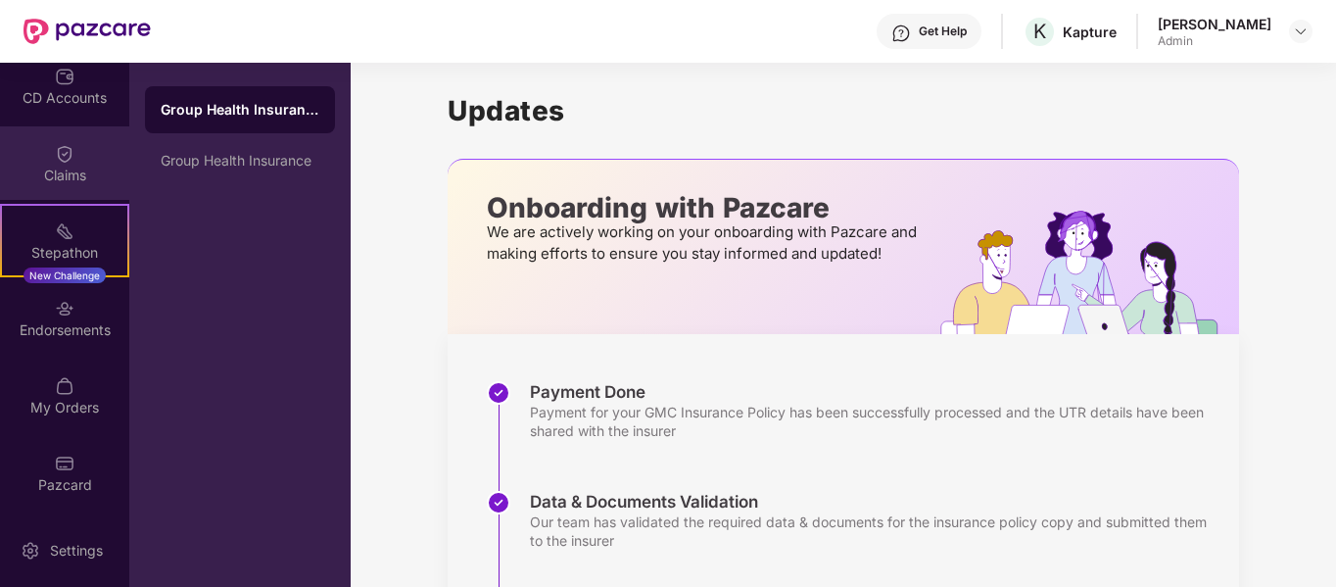
click at [72, 167] on div "Claims" at bounding box center [64, 176] width 129 height 20
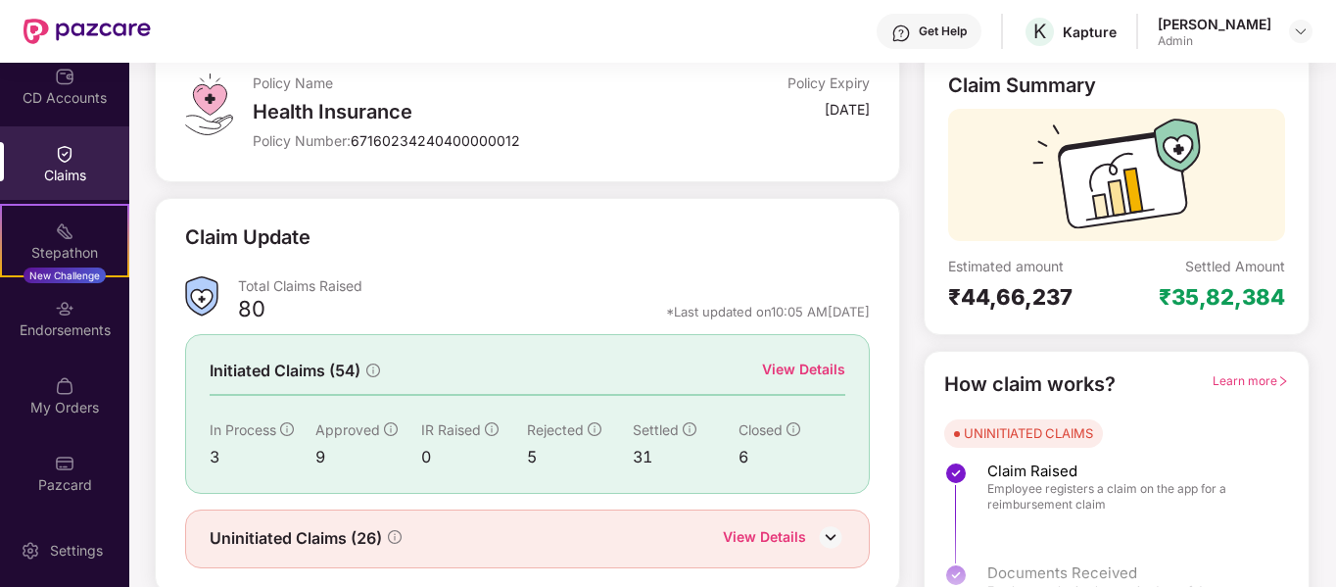
scroll to position [180, 0]
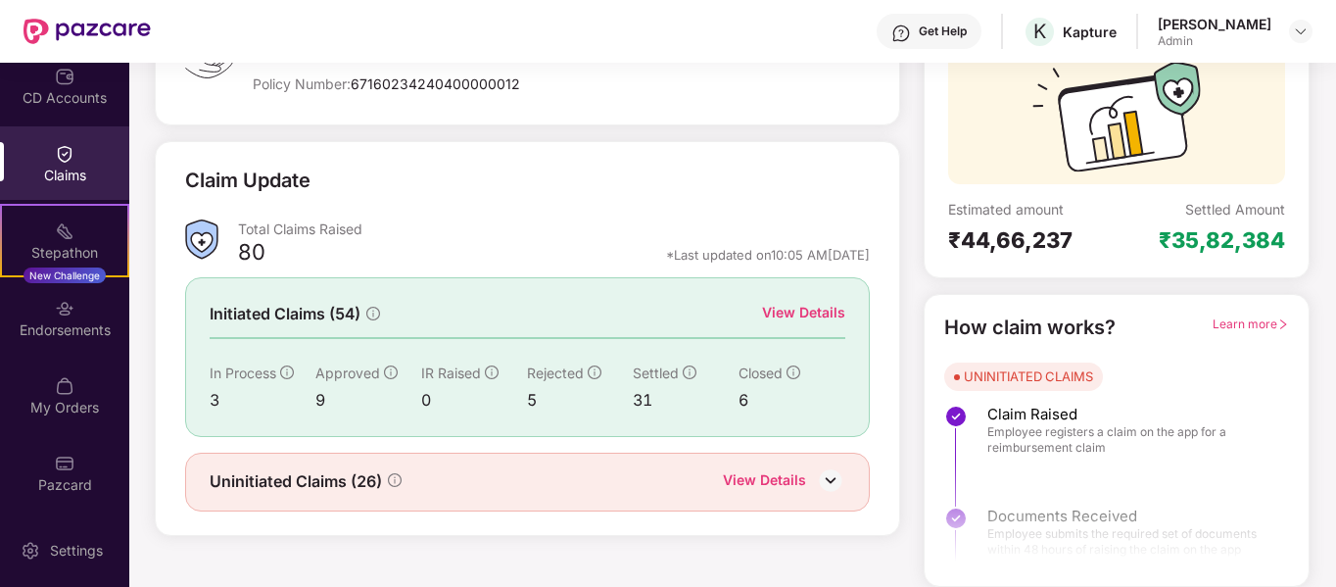
click at [835, 479] on img at bounding box center [830, 479] width 29 height 29
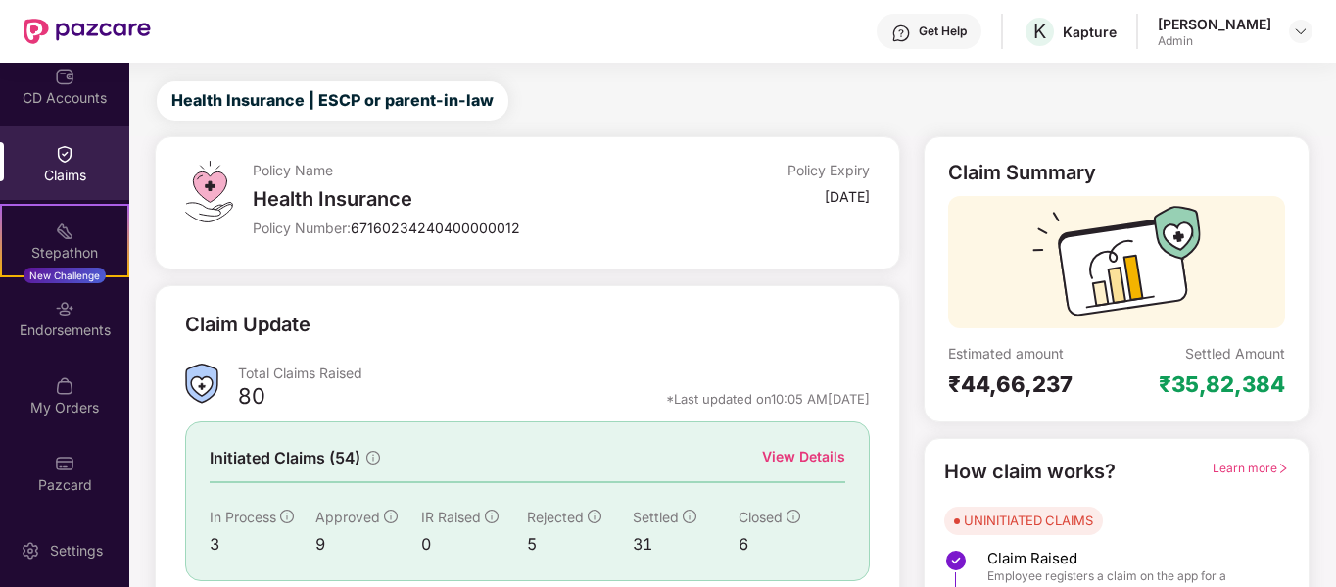
scroll to position [0, 0]
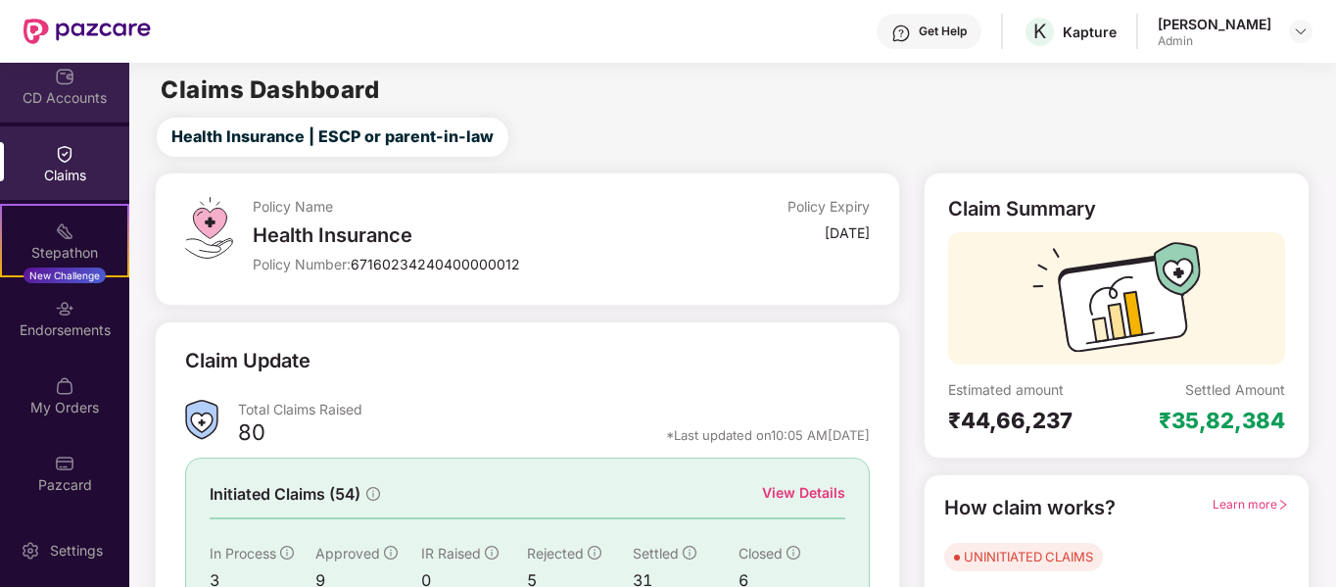
click at [67, 88] on div "CD Accounts" at bounding box center [64, 98] width 129 height 20
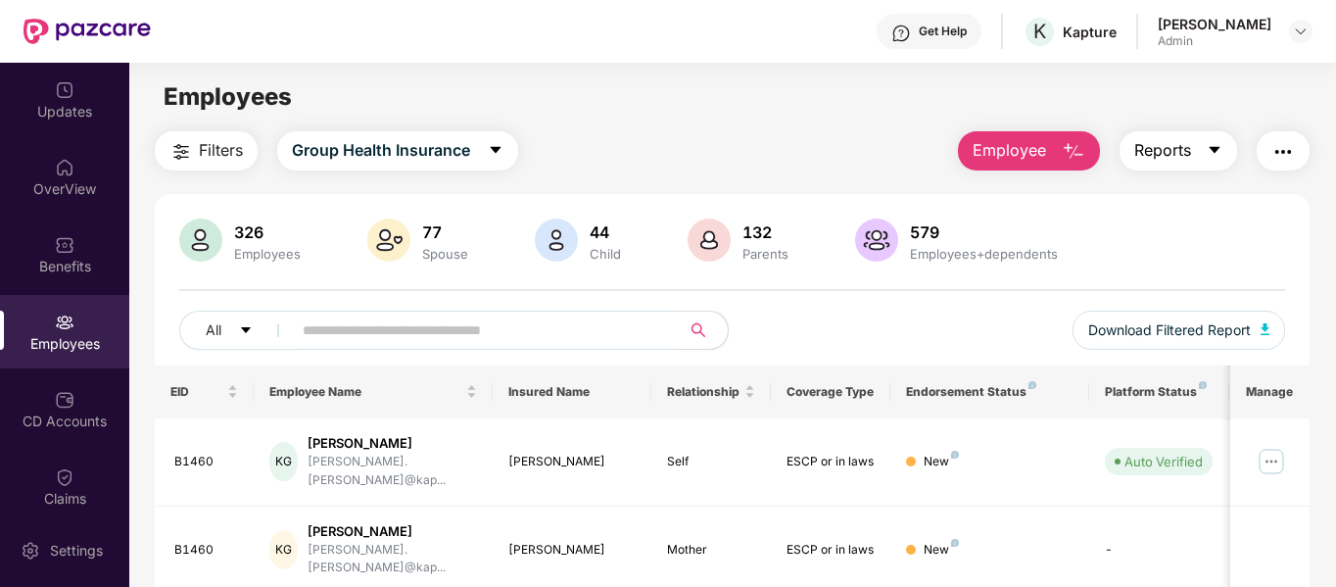
click at [1213, 140] on button "Reports" at bounding box center [1179, 150] width 118 height 39
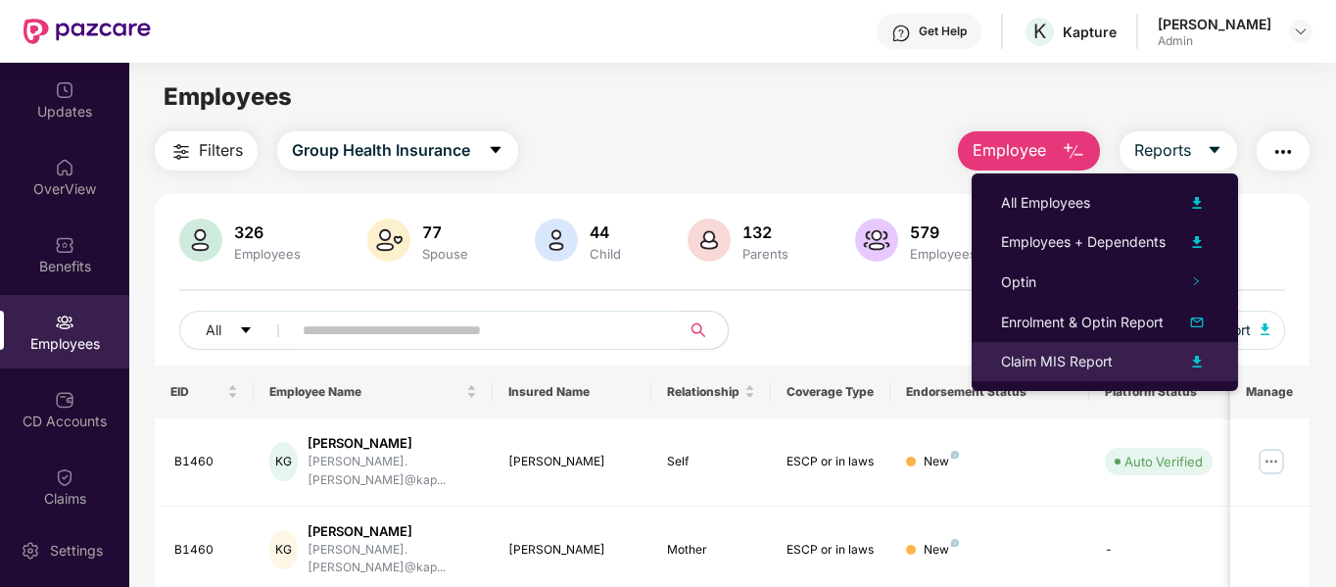
click at [1068, 365] on div "Claim MIS Report" at bounding box center [1057, 362] width 112 height 22
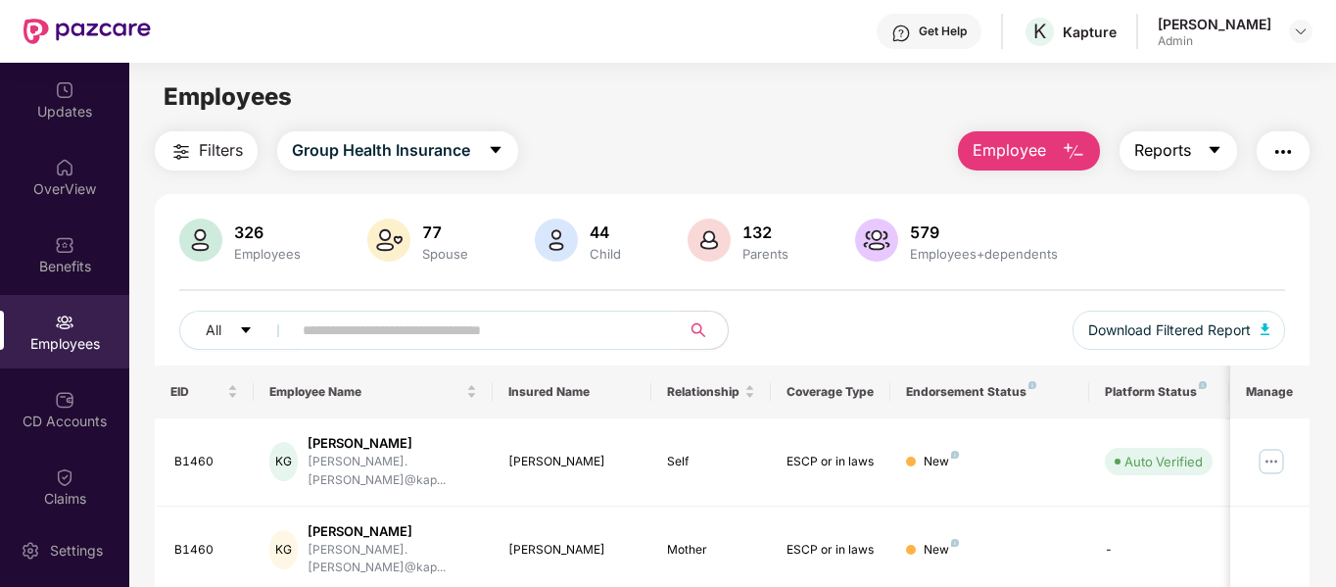
click at [1226, 150] on button "Reports" at bounding box center [1179, 150] width 118 height 39
click at [1289, 167] on button "button" at bounding box center [1283, 150] width 53 height 39
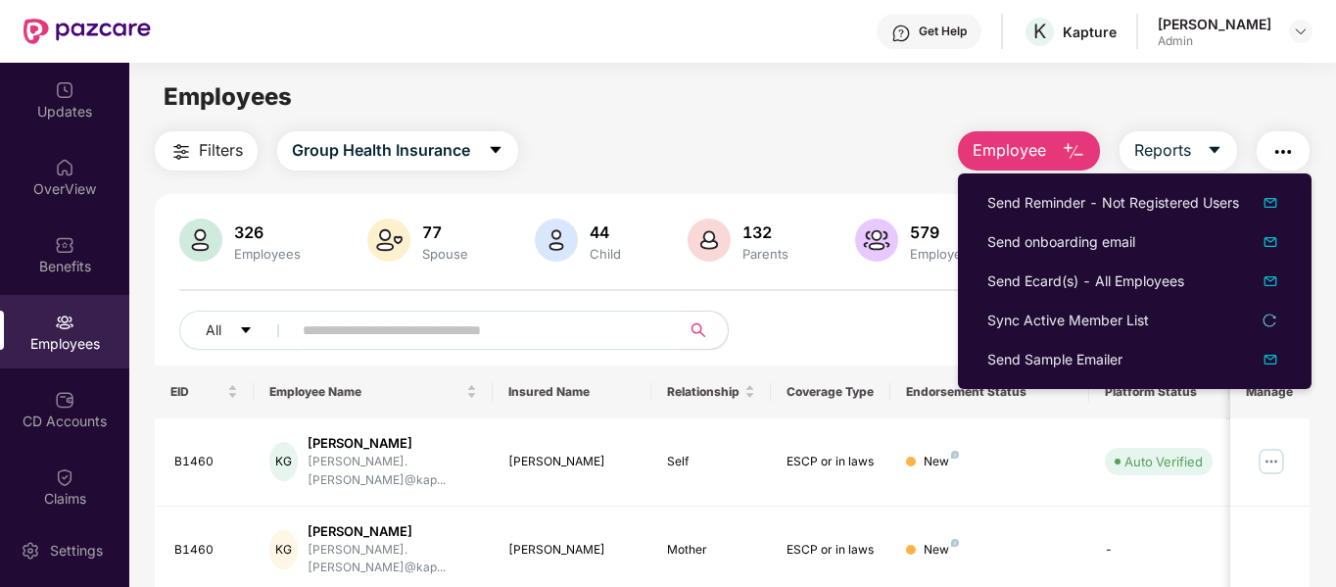
click at [1017, 91] on div "Employees" at bounding box center [732, 96] width 1206 height 37
